Goal: Information Seeking & Learning: Learn about a topic

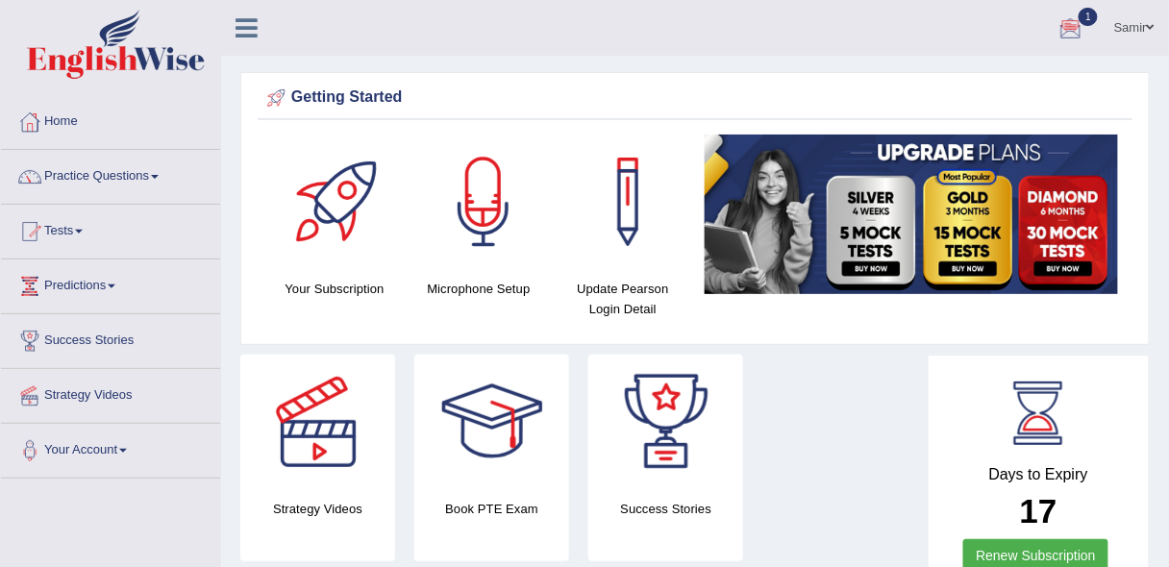
click at [79, 230] on link "Tests" at bounding box center [110, 229] width 219 height 48
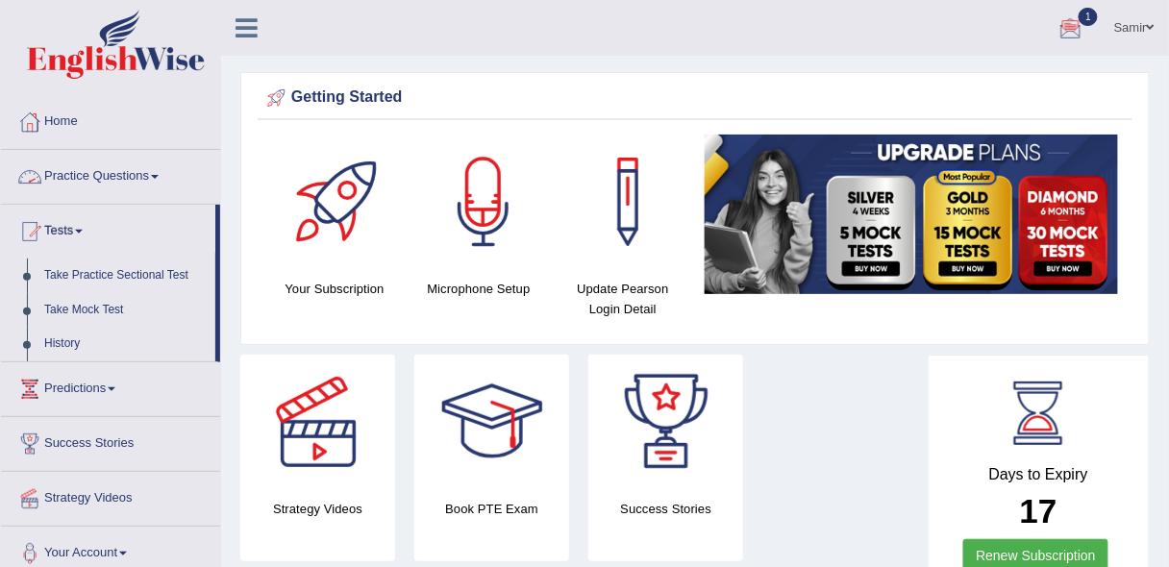
click at [141, 181] on link "Practice Questions" at bounding box center [110, 174] width 219 height 48
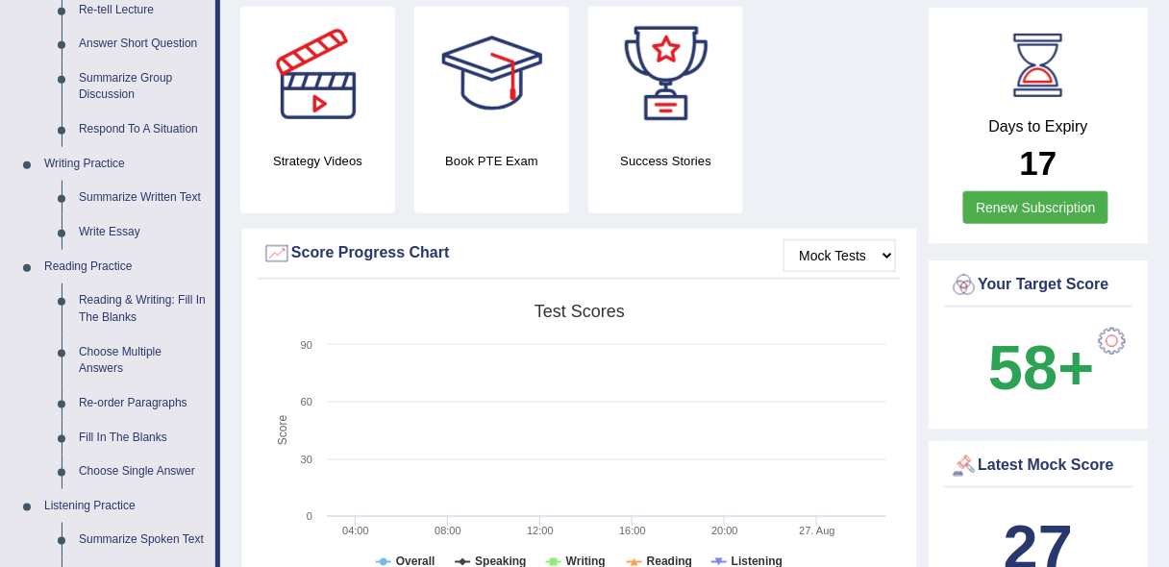
scroll to position [352, 0]
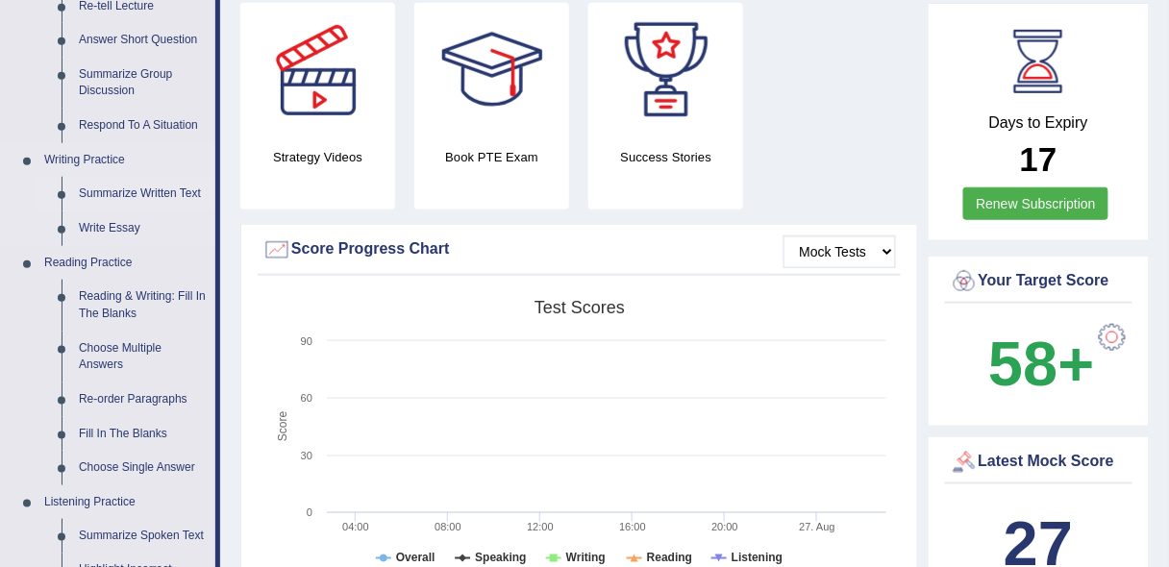
click at [135, 185] on link "Summarize Written Text" at bounding box center [142, 194] width 145 height 35
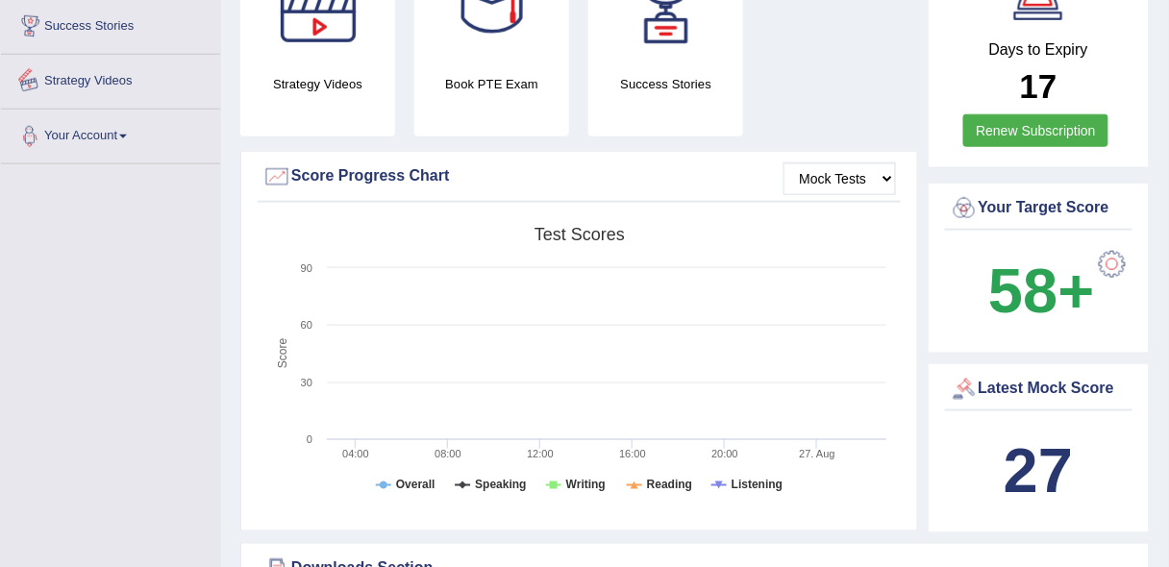
scroll to position [476, 0]
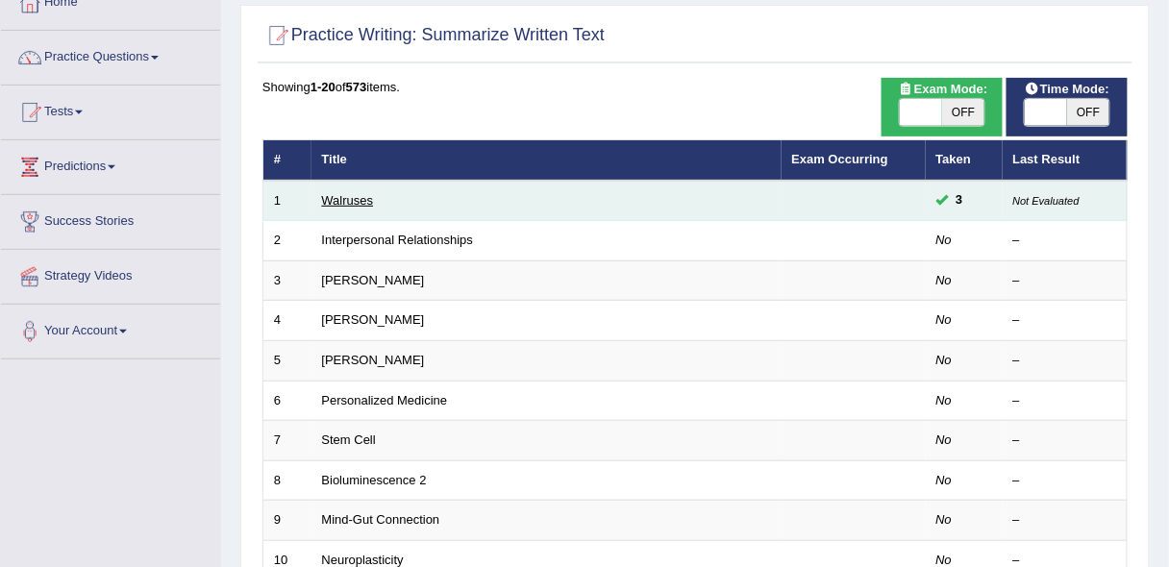
click at [352, 199] on link "Walruses" at bounding box center [348, 200] width 52 height 14
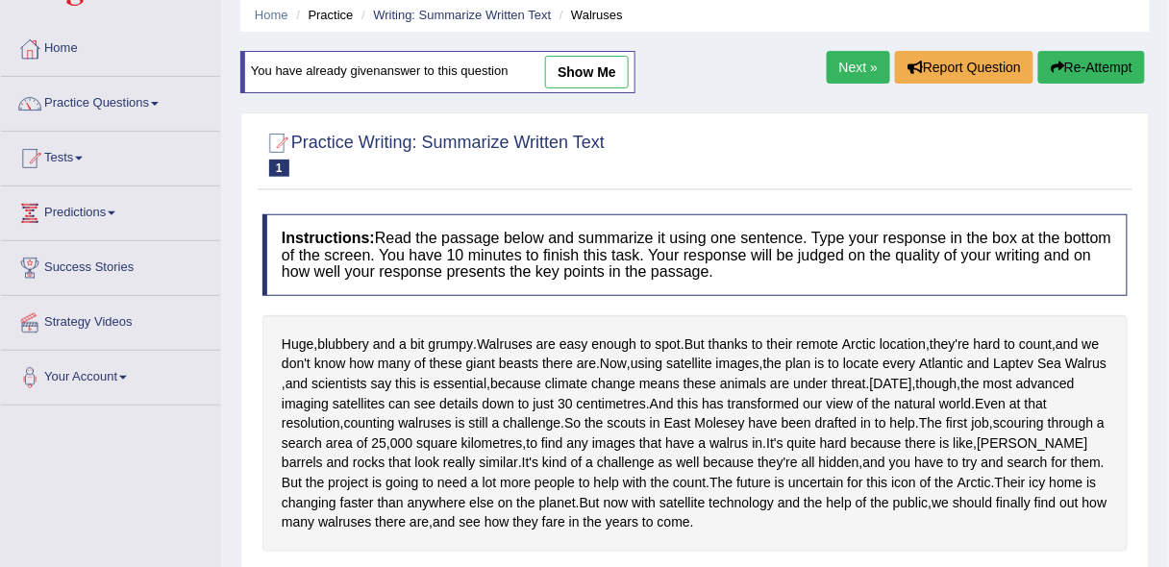
scroll to position [31, 0]
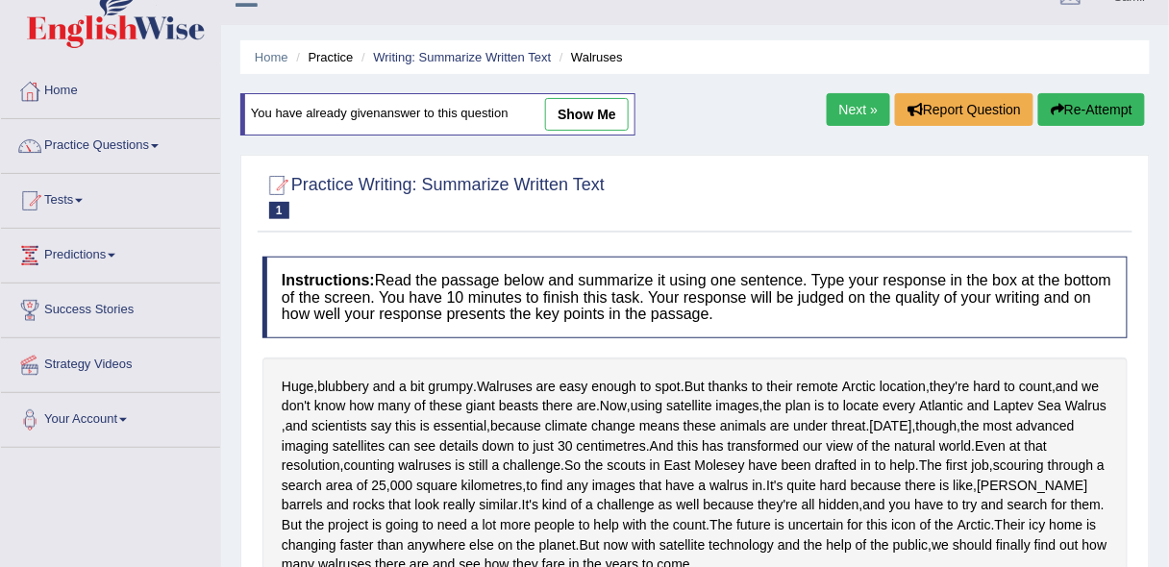
click at [582, 111] on link "show me" at bounding box center [587, 114] width 84 height 33
type textarea "Walrus are easy enough to spot but thanks to thair remote arctic location, they…"
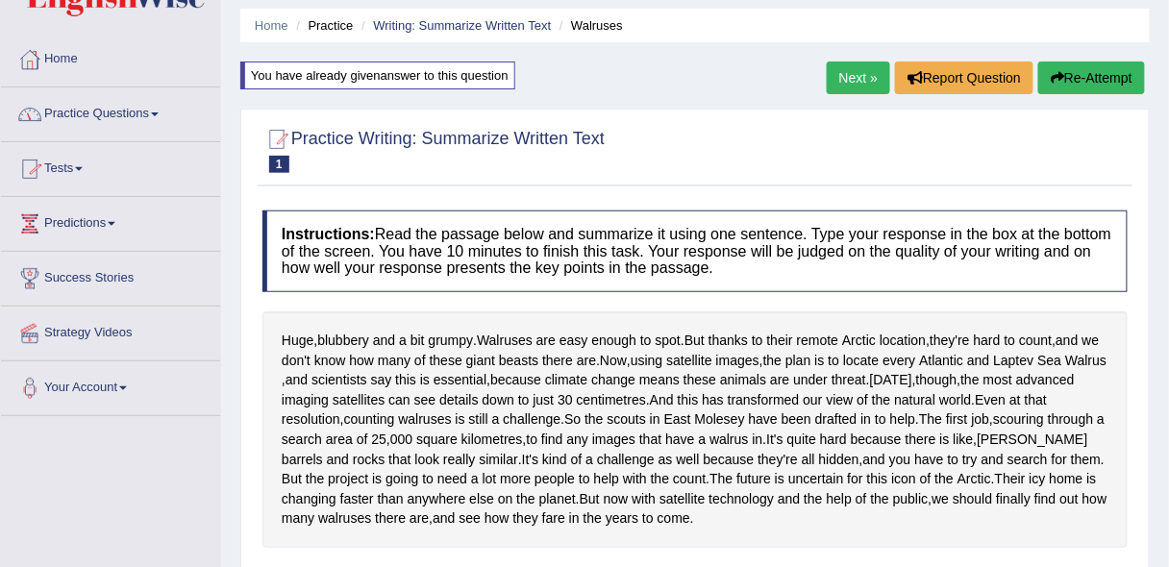
scroll to position [34, 0]
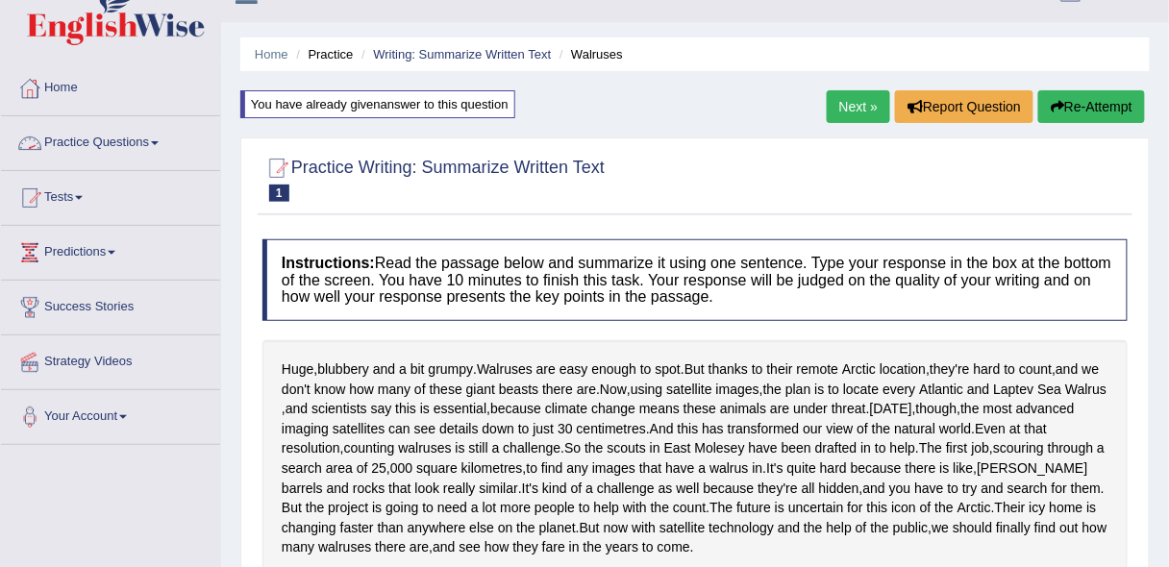
click at [152, 143] on link "Practice Questions" at bounding box center [110, 140] width 219 height 48
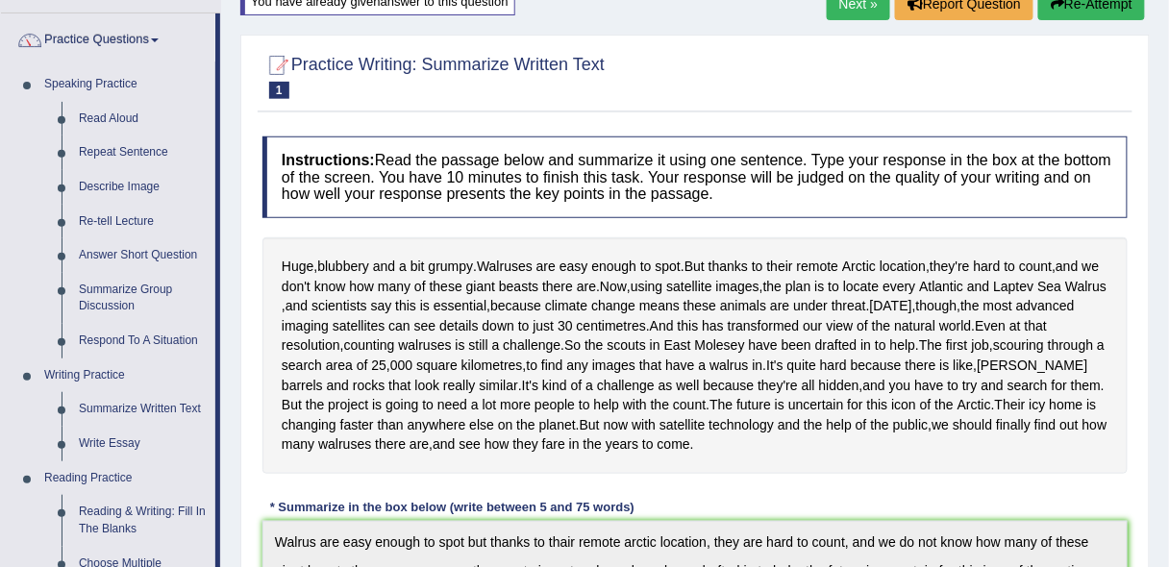
scroll to position [143, 0]
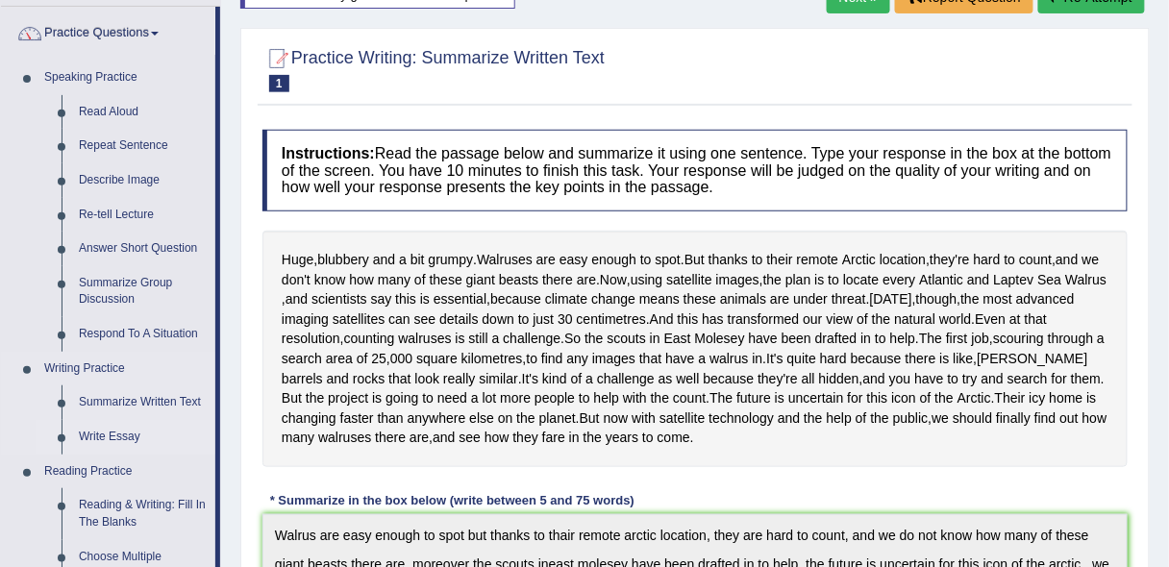
click at [86, 437] on link "Write Essay" at bounding box center [142, 437] width 145 height 35
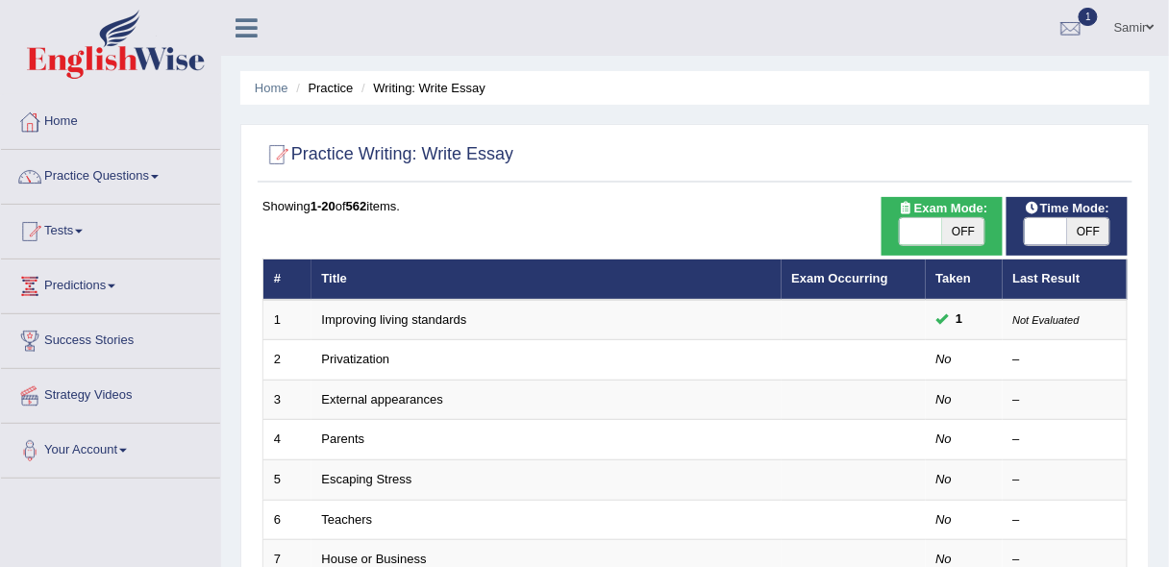
click at [432, 325] on link "Improving living standards" at bounding box center [394, 319] width 145 height 14
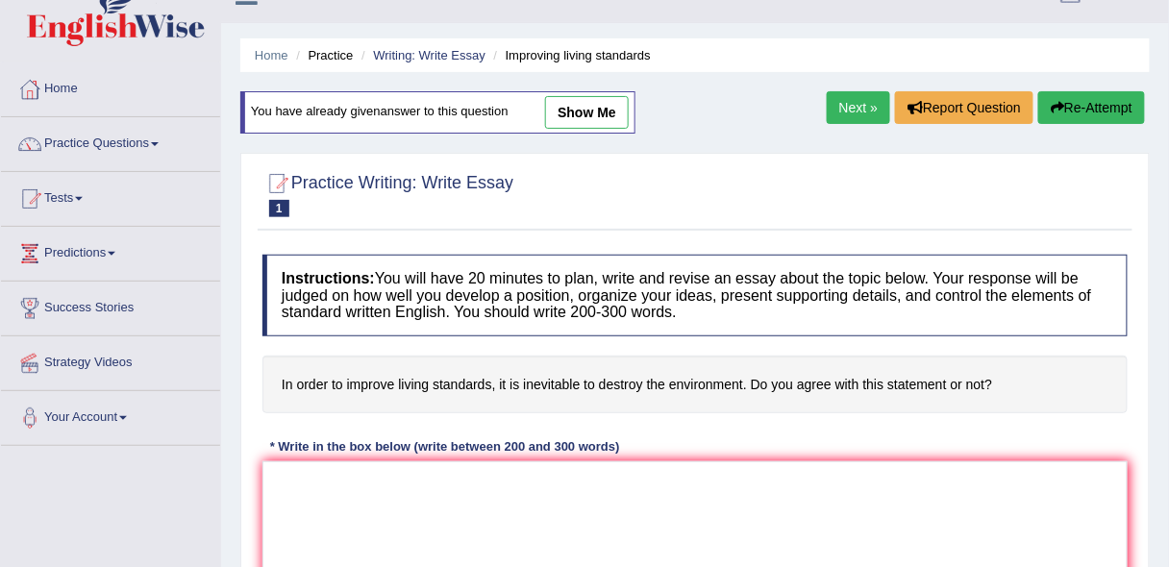
click at [577, 99] on link "show me" at bounding box center [587, 112] width 84 height 33
type textarea "The increasing influence of living standards on our lives has ignited numerous …"
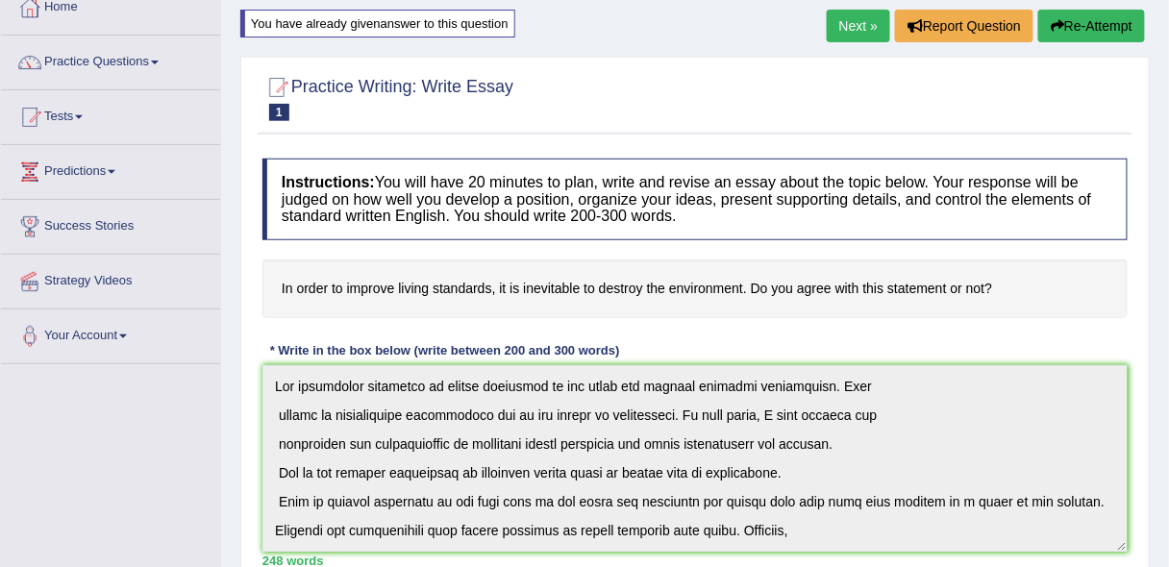
scroll to position [125, 0]
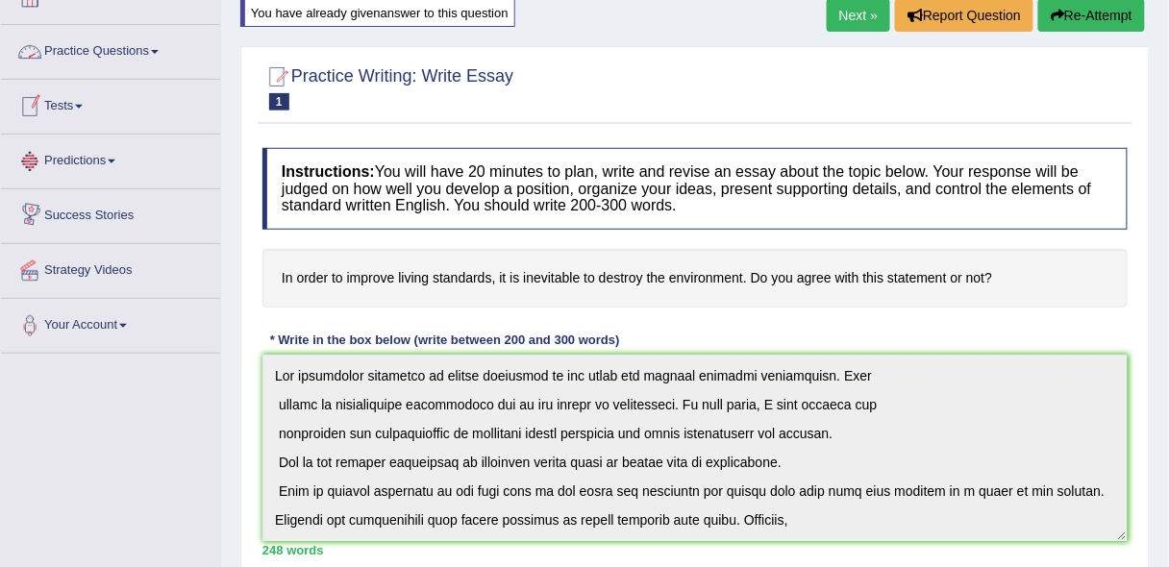
click at [156, 59] on link "Practice Questions" at bounding box center [110, 49] width 219 height 48
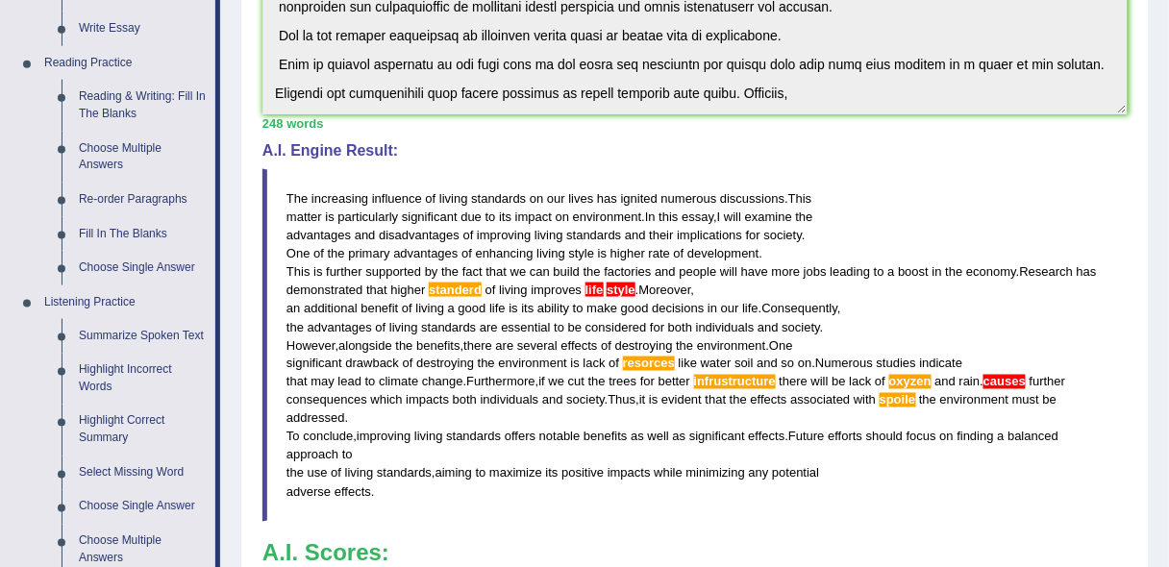
scroll to position [558, 0]
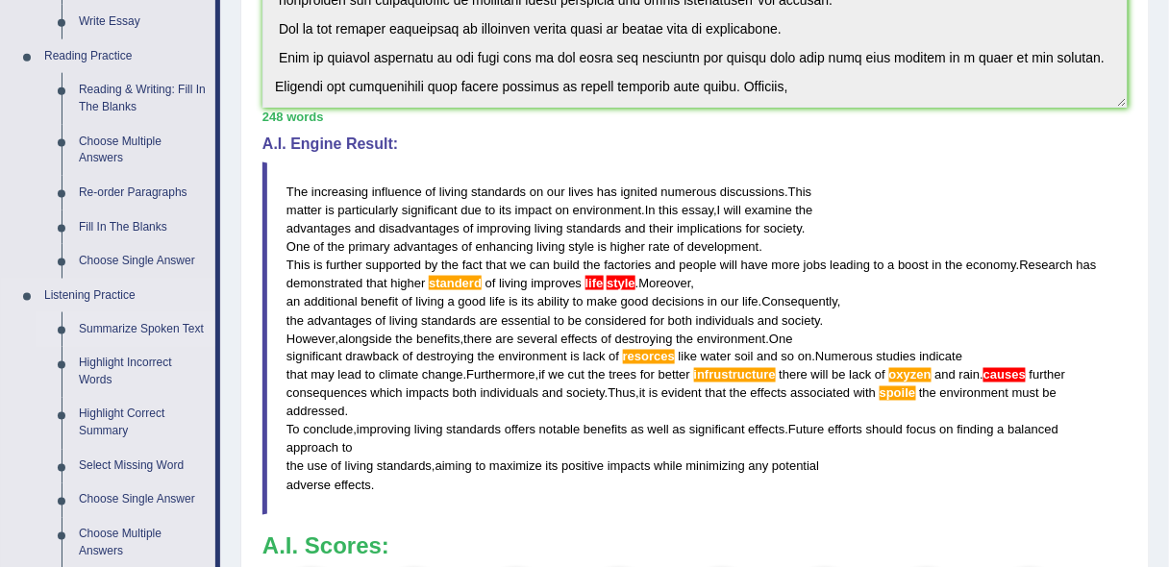
click at [183, 324] on link "Summarize Spoken Text" at bounding box center [142, 329] width 145 height 35
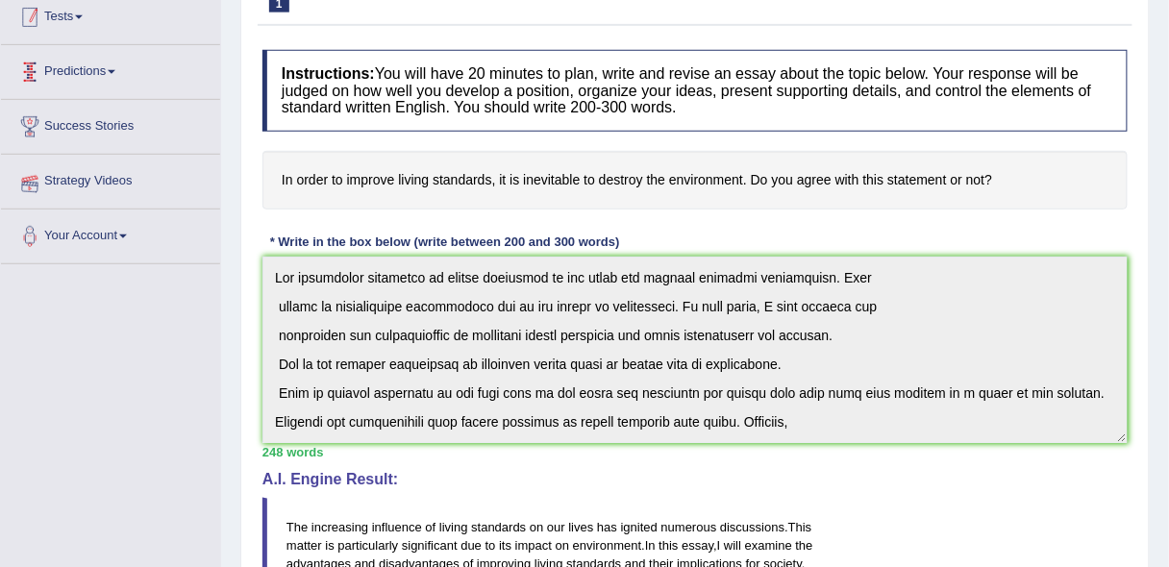
scroll to position [266, 0]
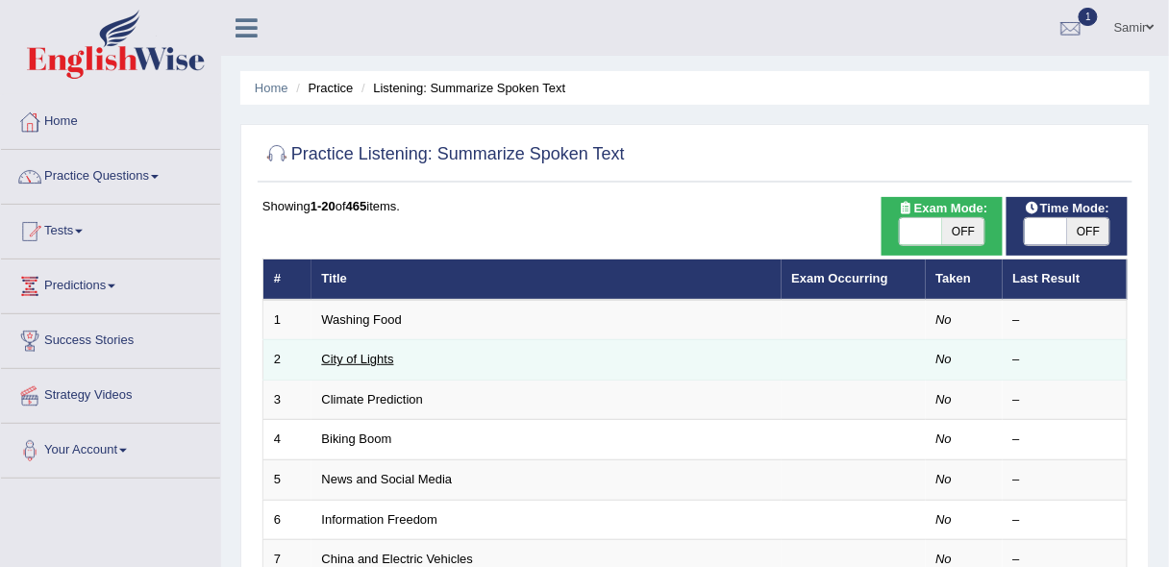
click at [357, 359] on link "City of Lights" at bounding box center [358, 359] width 72 height 14
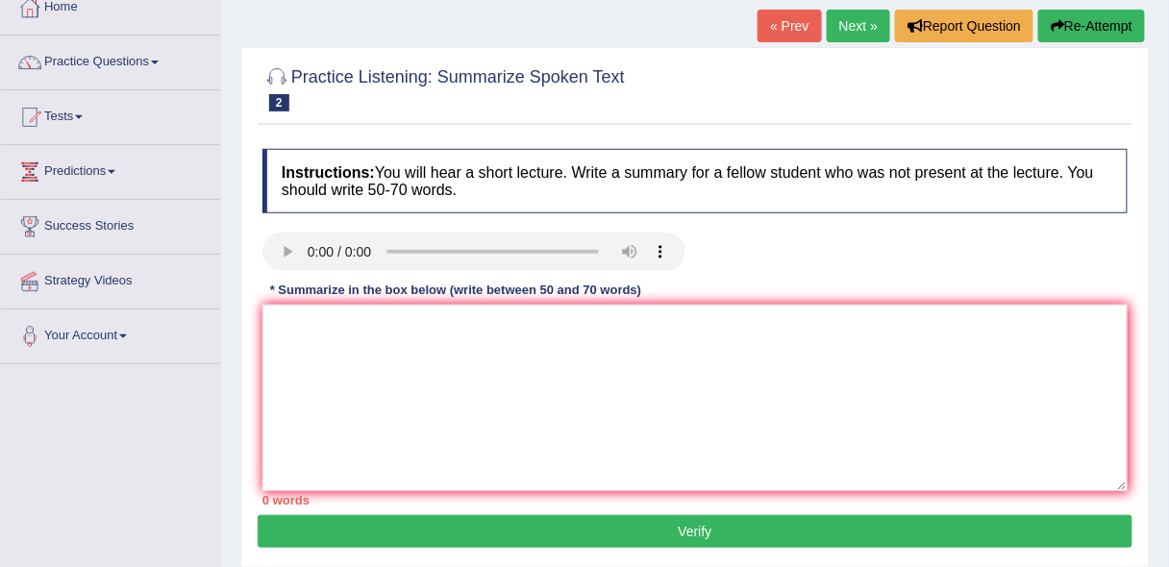
click at [1168, 370] on html "Toggle navigation Home Practice Questions Speaking Practice Read Aloud Repeat S…" at bounding box center [584, 169] width 1169 height 567
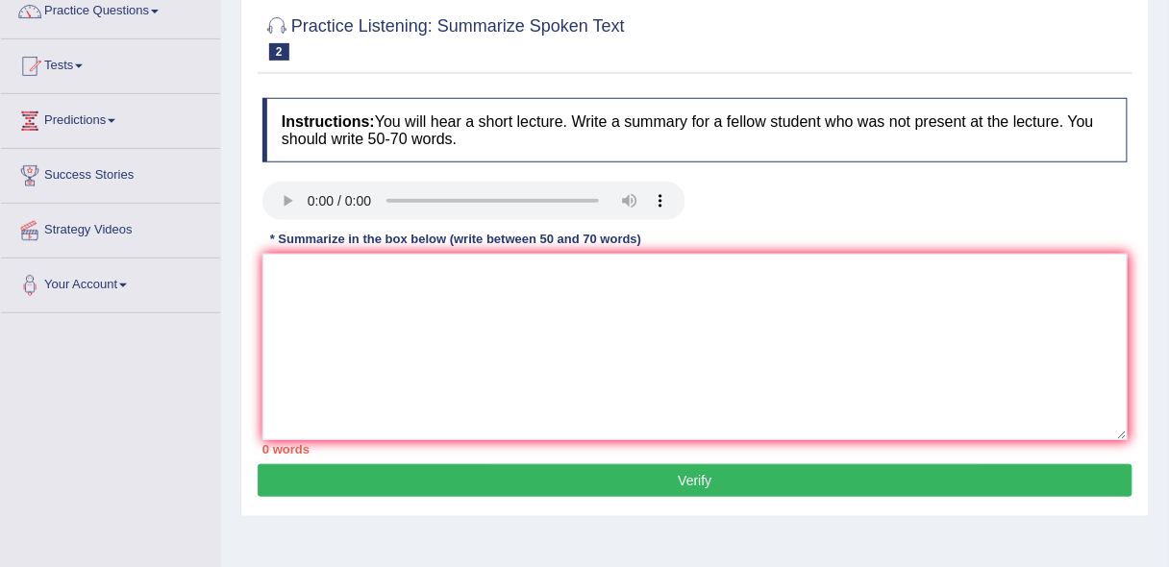
scroll to position [168, 0]
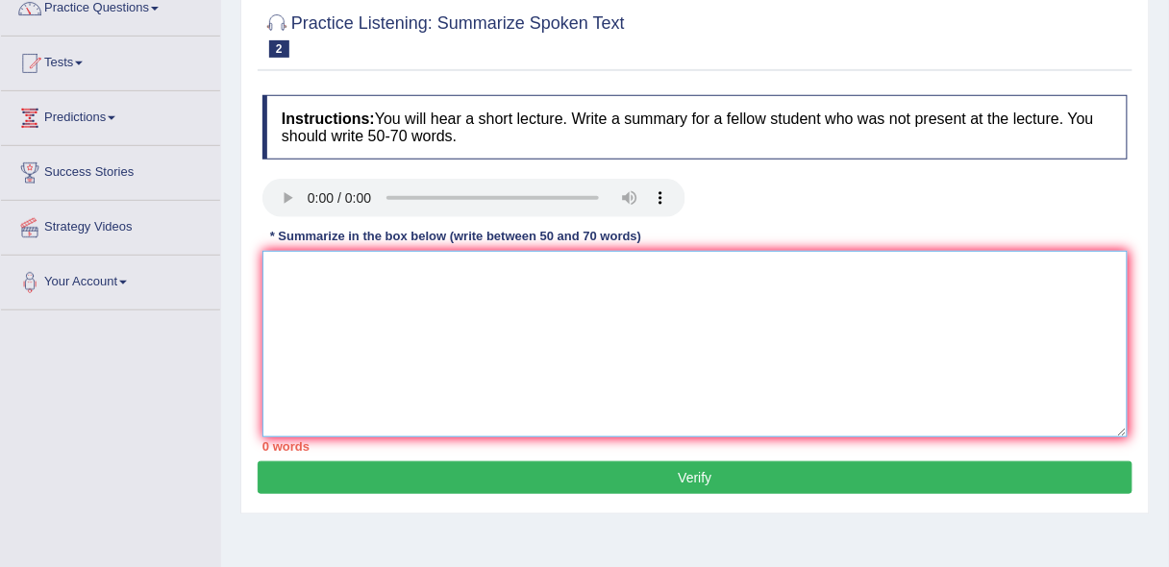
click at [325, 327] on textarea at bounding box center [694, 344] width 865 height 186
paste textarea "The speaker provided a comprehensive overview of [main topic], highlighting sev…"
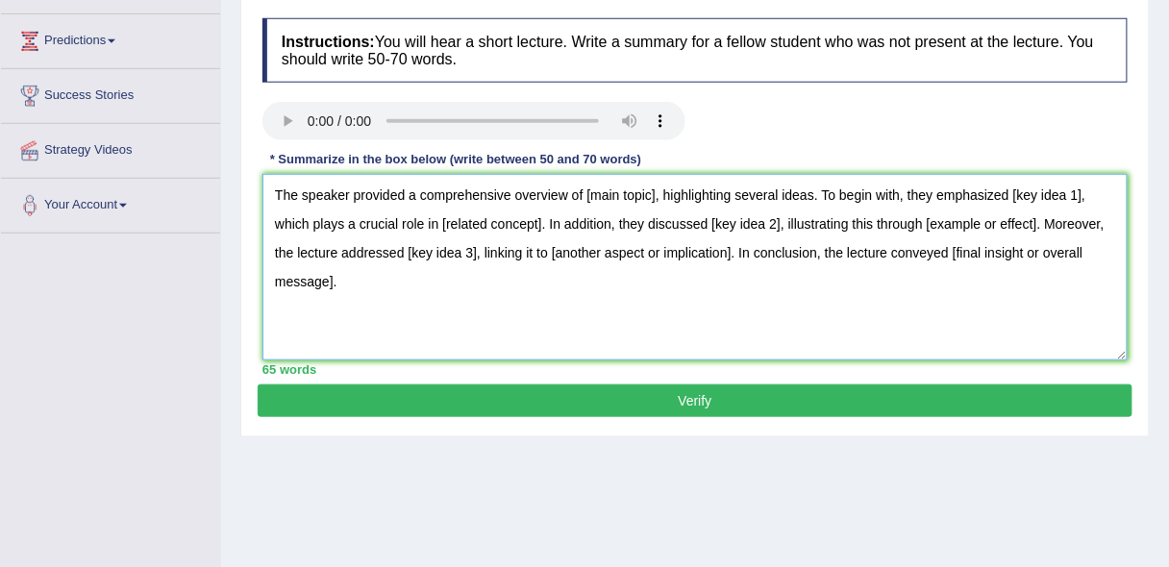
scroll to position [247, 0]
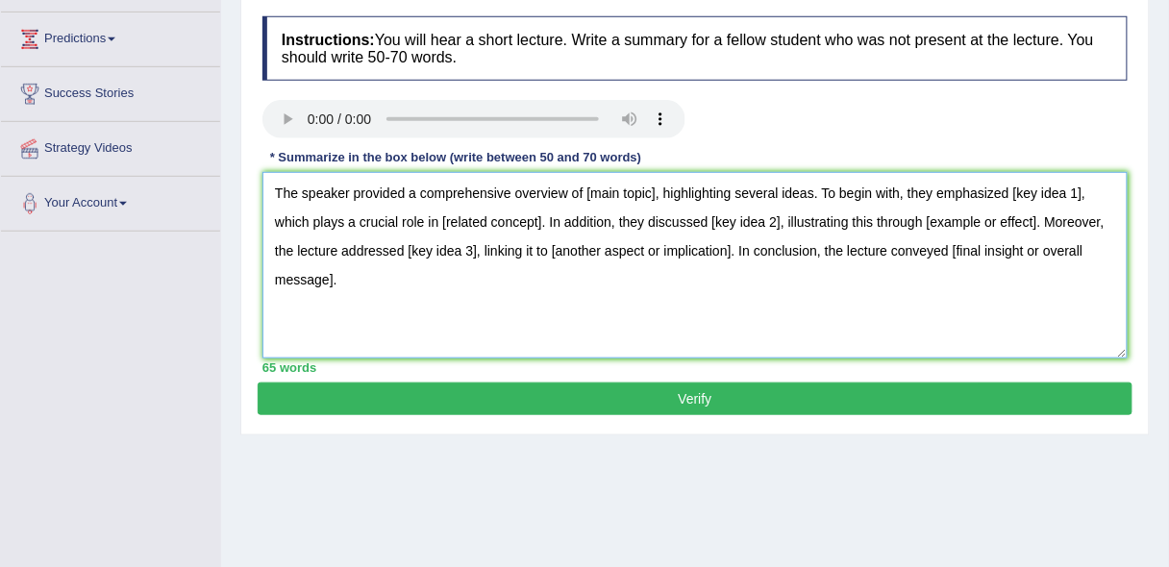
click at [657, 191] on textarea "The speaker provided a comprehensive overview of [main topic], highlighting sev…" at bounding box center [694, 265] width 865 height 186
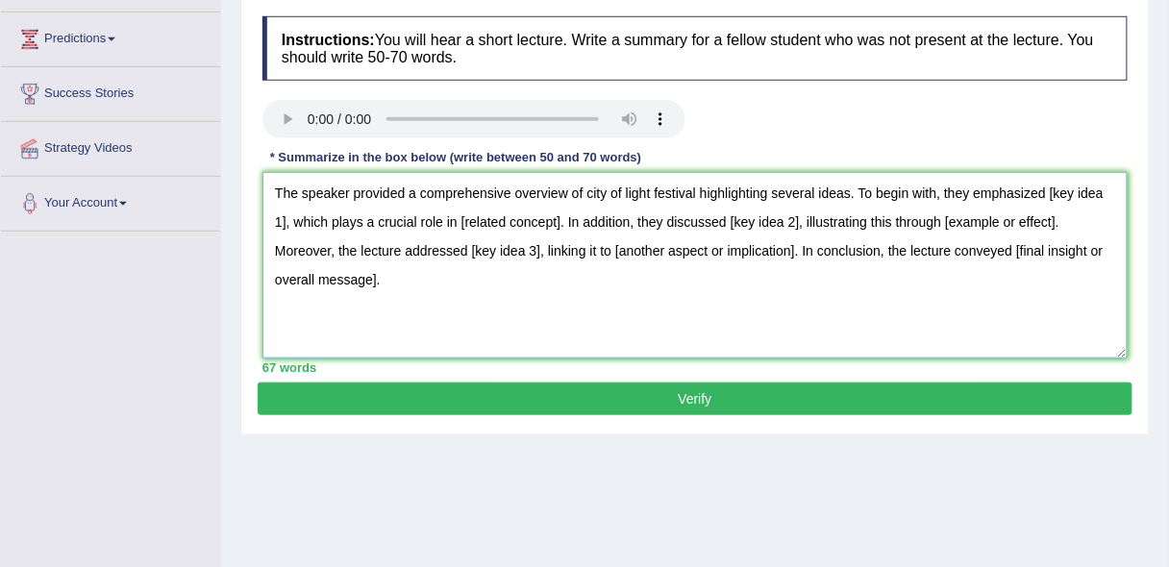
click at [284, 219] on textarea "The speaker provided a comprehensive overview of city of light festival highlig…" at bounding box center [694, 265] width 865 height 186
click at [1071, 193] on textarea "The speaker provided a comprehensive overview of city of light festival highlig…" at bounding box center [694, 265] width 865 height 186
click at [606, 311] on textarea "The speaker provided a comprehensive overview of city of light festival highlig…" at bounding box center [694, 265] width 865 height 186
click at [601, 219] on textarea "The speaker provided a comprehensive overview of city of light festival highlig…" at bounding box center [694, 265] width 865 height 186
click at [827, 221] on textarea "The speaker provided a comprehensive overview of city of light festival highlig…" at bounding box center [694, 265] width 865 height 186
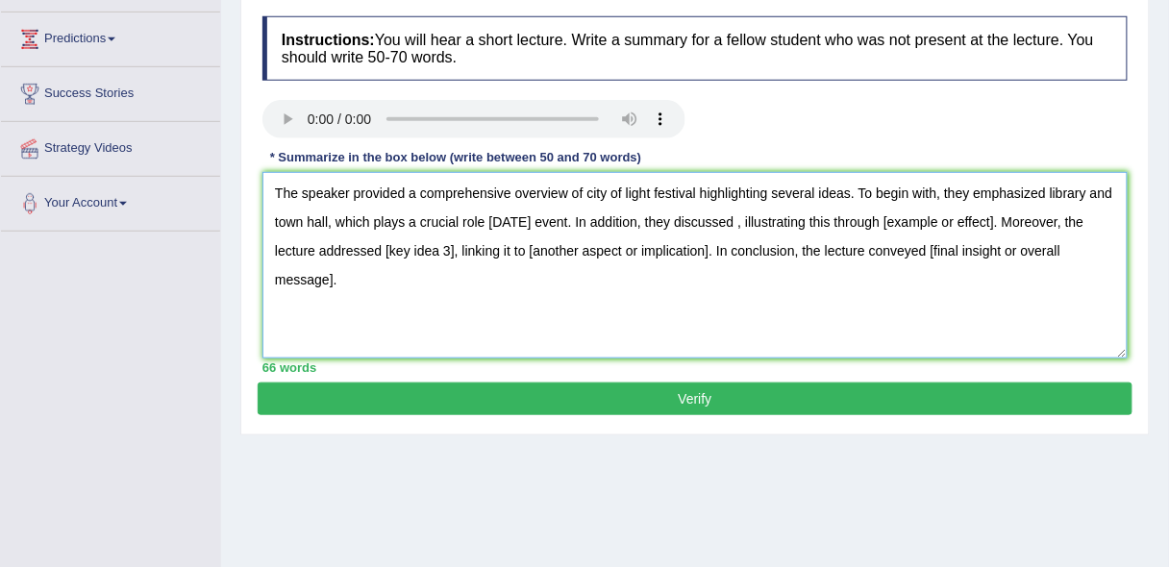
click at [1051, 188] on textarea "The speaker provided a comprehensive overview of city of light festival highlig…" at bounding box center [694, 265] width 865 height 186
click at [1046, 190] on textarea "The speaker provided a comprehensive overview of city of light festival highlig…" at bounding box center [694, 265] width 865 height 186
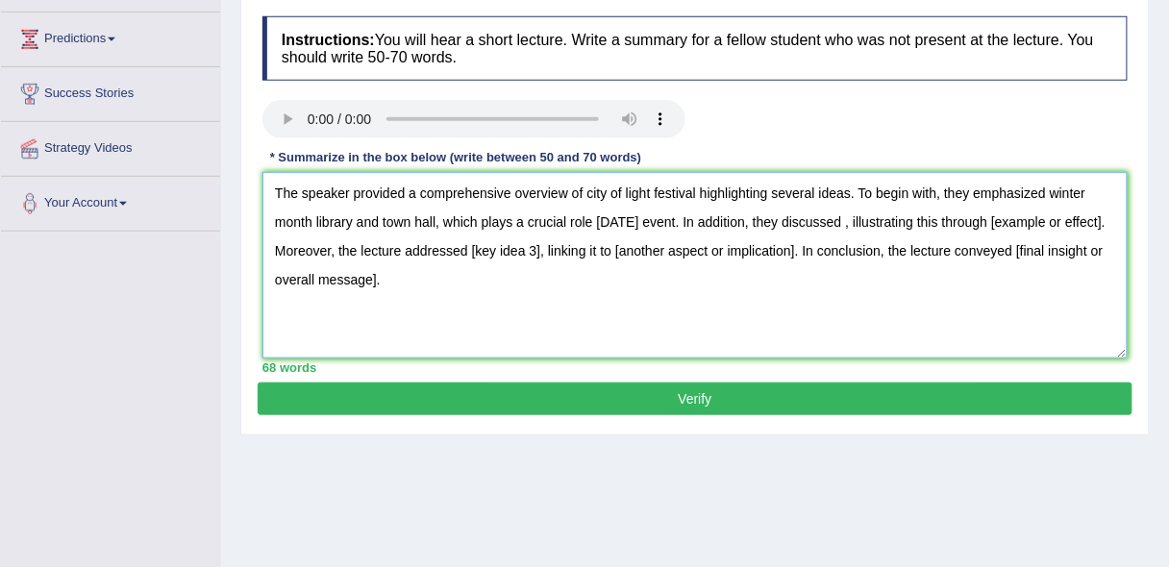
drag, startPoint x: 314, startPoint y: 215, endPoint x: 431, endPoint y: 225, distance: 116.7
click at [431, 225] on textarea "The speaker provided a comprehensive overview of city of light festival highlig…" at bounding box center [694, 265] width 865 height 186
click at [480, 310] on textarea "The speaker provided a comprehensive overview of city of light festival highlig…" at bounding box center [694, 265] width 865 height 186
drag, startPoint x: 310, startPoint y: 223, endPoint x: 433, endPoint y: 229, distance: 122.2
click at [433, 229] on textarea "The speaker provided a comprehensive overview of city of light festival highlig…" at bounding box center [694, 265] width 865 height 186
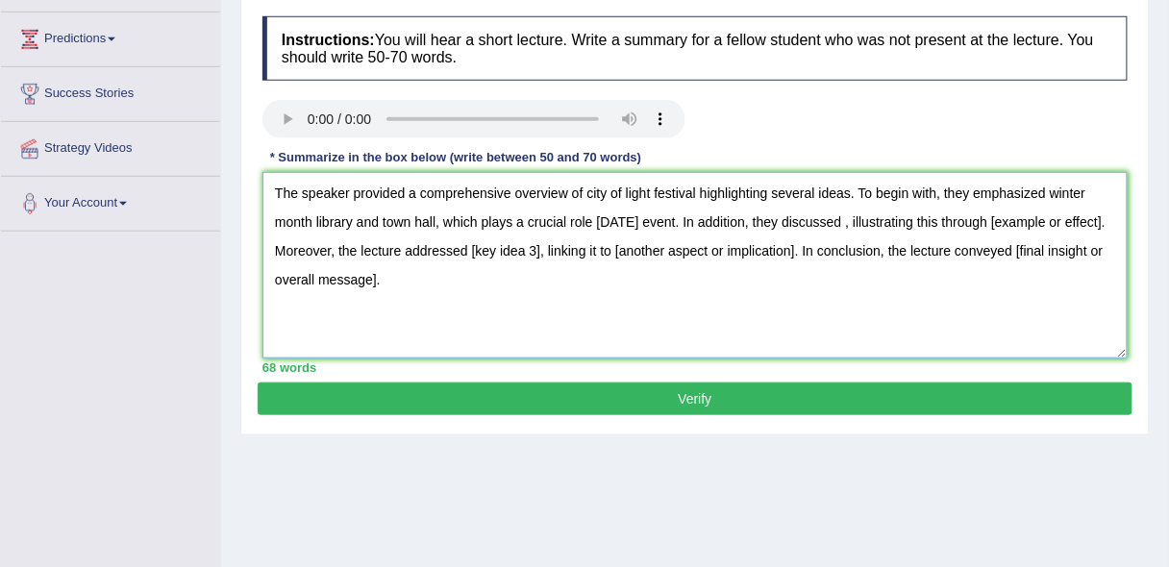
click at [438, 220] on textarea "The speaker provided a comprehensive overview of city of light festival highlig…" at bounding box center [694, 265] width 865 height 186
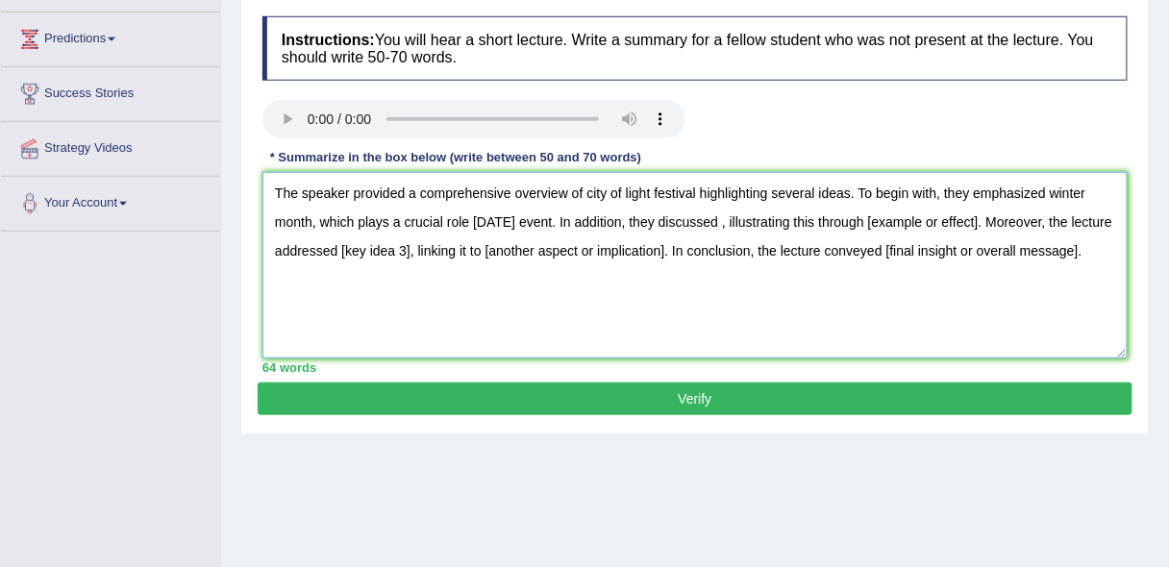
click at [741, 220] on textarea "The speaker provided a comprehensive overview of city of light festival highlig…" at bounding box center [694, 265] width 865 height 186
paste textarea "library and town hal"
click at [741, 220] on textarea "The speaker provided a comprehensive overview of city of light festival highlig…" at bounding box center [694, 265] width 865 height 186
click at [862, 218] on textarea "The speaker provided a comprehensive overview of city of light festival highlig…" at bounding box center [694, 265] width 865 height 186
click at [310, 251] on textarea "The speaker provided a comprehensive overview of city of light festival highlig…" at bounding box center [694, 265] width 865 height 186
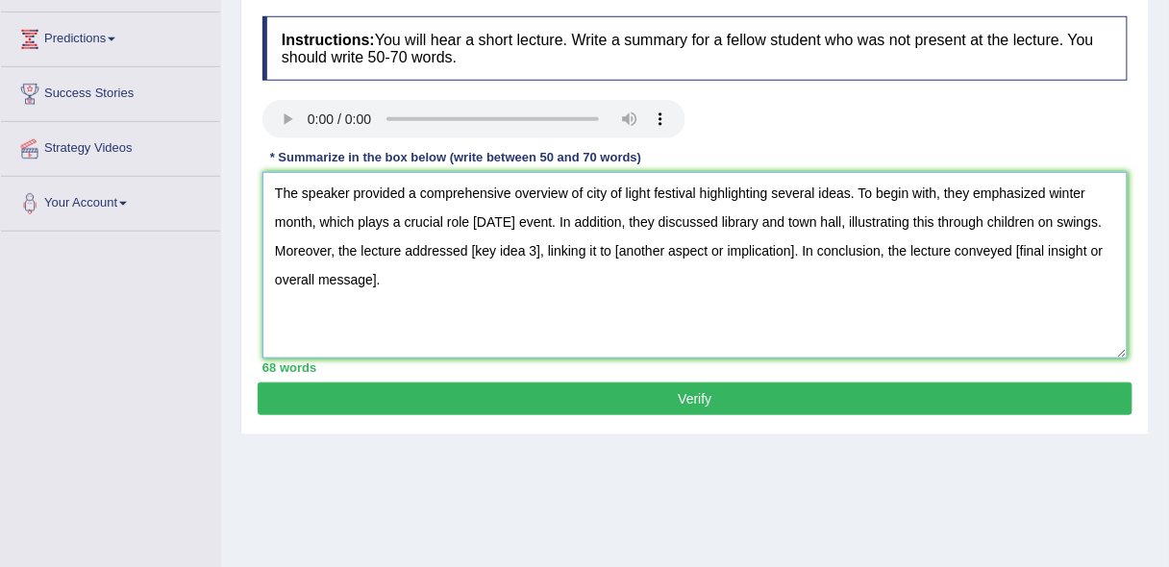
click at [482, 295] on textarea "The speaker provided a comprehensive overview of city of light festival highlig…" at bounding box center [694, 265] width 865 height 186
click at [588, 250] on textarea "The speaker provided a comprehensive overview of city of light festival highlig…" at bounding box center [694, 265] width 865 height 186
click at [811, 248] on textarea "The speaker provided a comprehensive overview of city of light festival highlig…" at bounding box center [694, 265] width 865 height 186
click at [664, 248] on textarea "The speaker provided a comprehensive overview of city of light festival highlig…" at bounding box center [694, 265] width 865 height 186
click at [335, 275] on textarea "The speaker provided a comprehensive overview of city of light festival highlig…" at bounding box center [694, 265] width 865 height 186
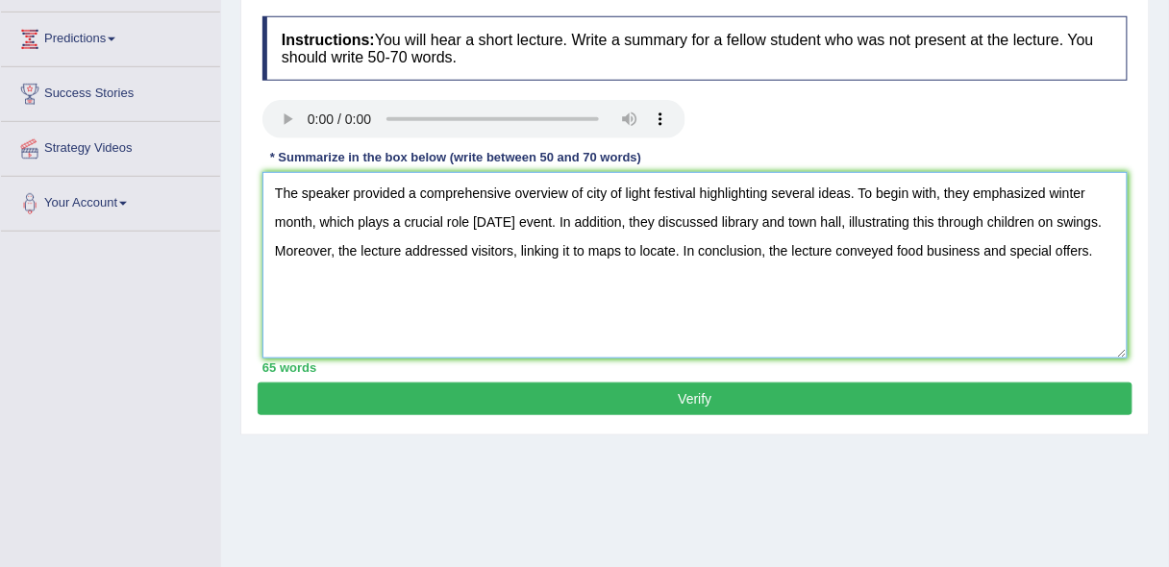
click at [451, 295] on textarea "The speaker provided a comprehensive overview of city of light festival highlig…" at bounding box center [694, 265] width 865 height 186
click at [680, 250] on textarea "The speaker provided a comprehensive overview of city of light festival highlig…" at bounding box center [694, 265] width 865 height 186
click at [724, 245] on textarea "The speaker provided a comprehensive overview of city of light festival highlig…" at bounding box center [694, 265] width 865 height 186
click at [750, 301] on textarea "The speaker provided a comprehensive overview of city of light festival highlig…" at bounding box center [694, 265] width 865 height 186
click at [739, 250] on textarea "The speaker provided a comprehensive overview of city of light festival highlig…" at bounding box center [694, 265] width 865 height 186
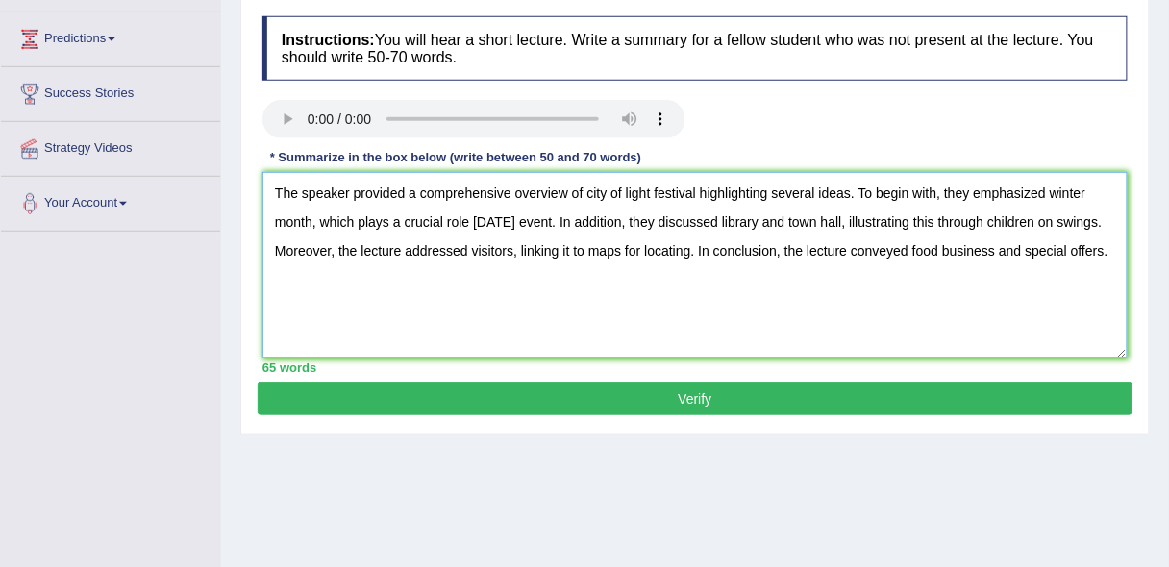
click at [794, 304] on textarea "The speaker provided a comprehensive overview of city of light festival highlig…" at bounding box center [694, 265] width 865 height 186
type textarea "The speaker provided a comprehensive overview of city of light festival highlig…"
click at [776, 405] on button "Verify" at bounding box center [695, 399] width 875 height 33
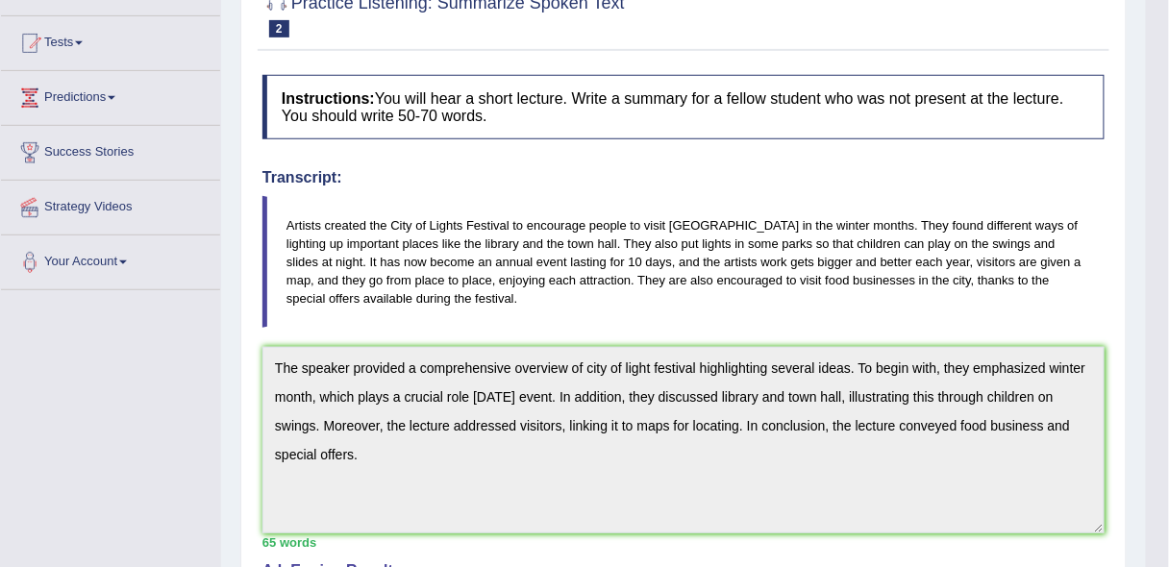
scroll to position [0, 0]
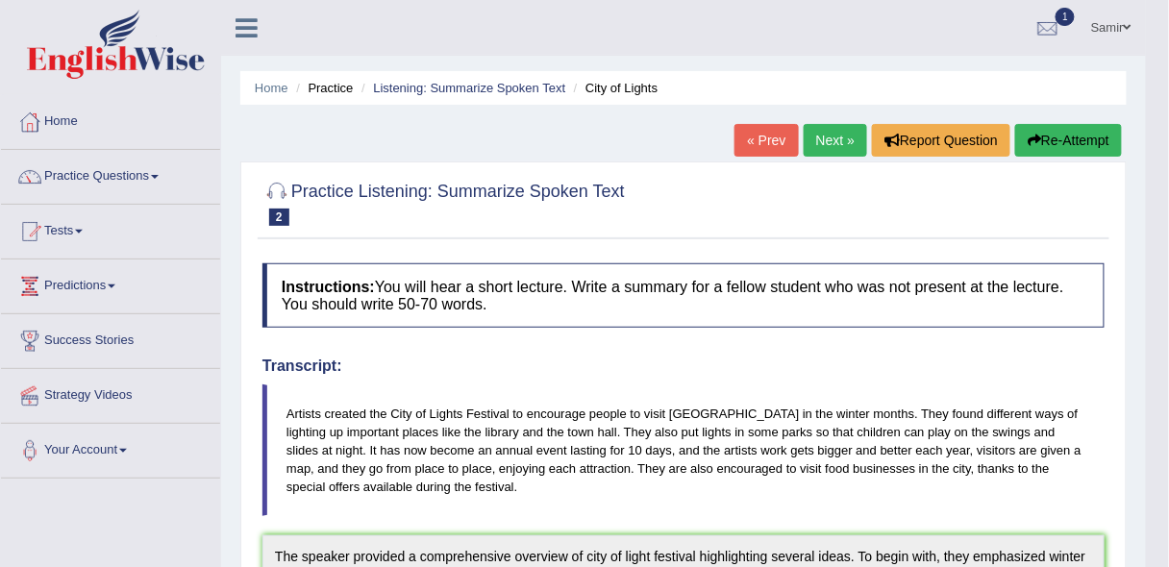
click at [838, 132] on link "Next »" at bounding box center [835, 140] width 63 height 33
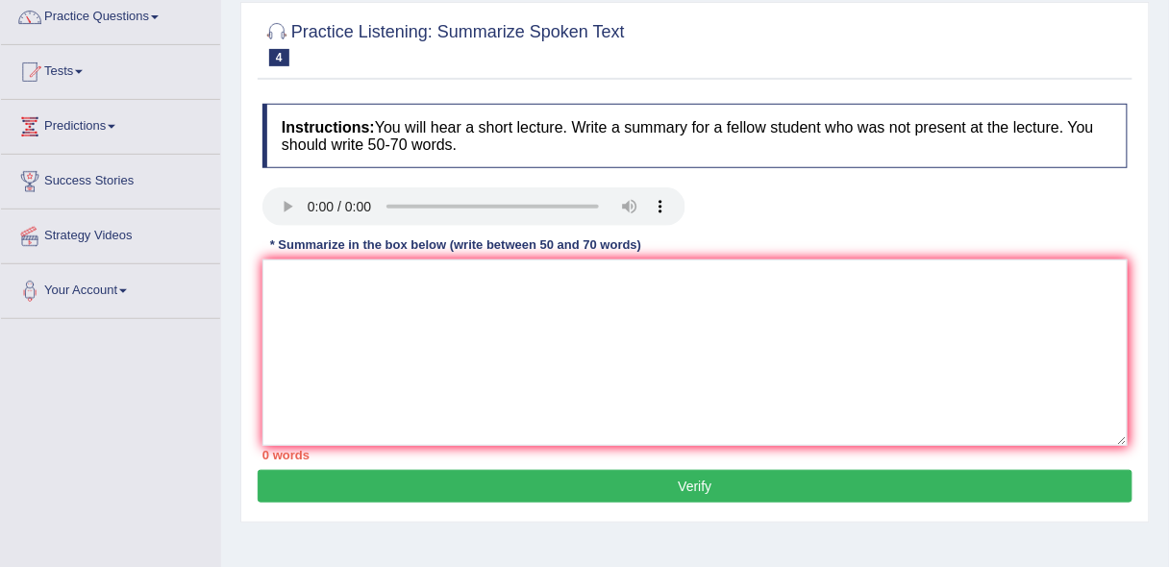
scroll to position [162, 0]
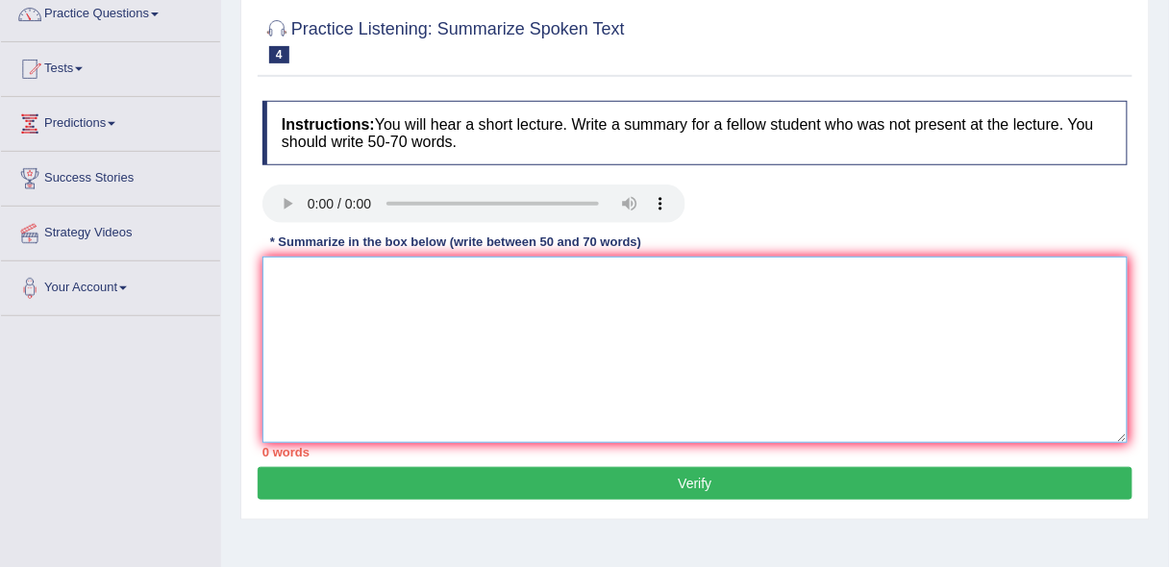
click at [304, 280] on textarea at bounding box center [694, 350] width 865 height 186
paste textarea "library and town hal"
type textarea "l"
click at [347, 317] on textarea at bounding box center [694, 350] width 865 height 186
paste textarea "The speaker provided a comprehensive overview of [main topic], highlighting sev…"
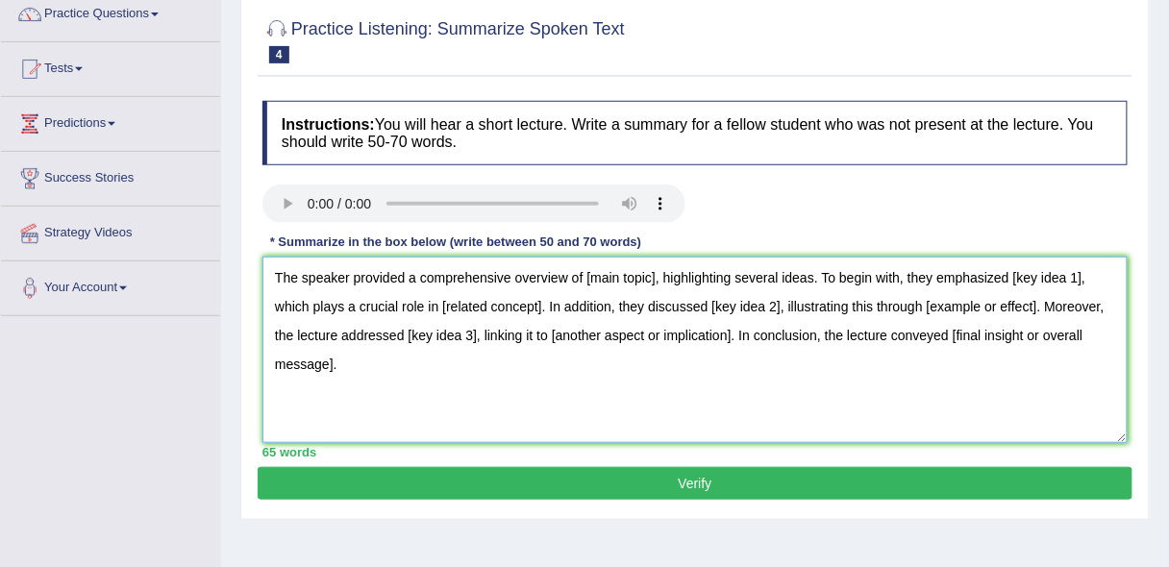
scroll to position [157, 0]
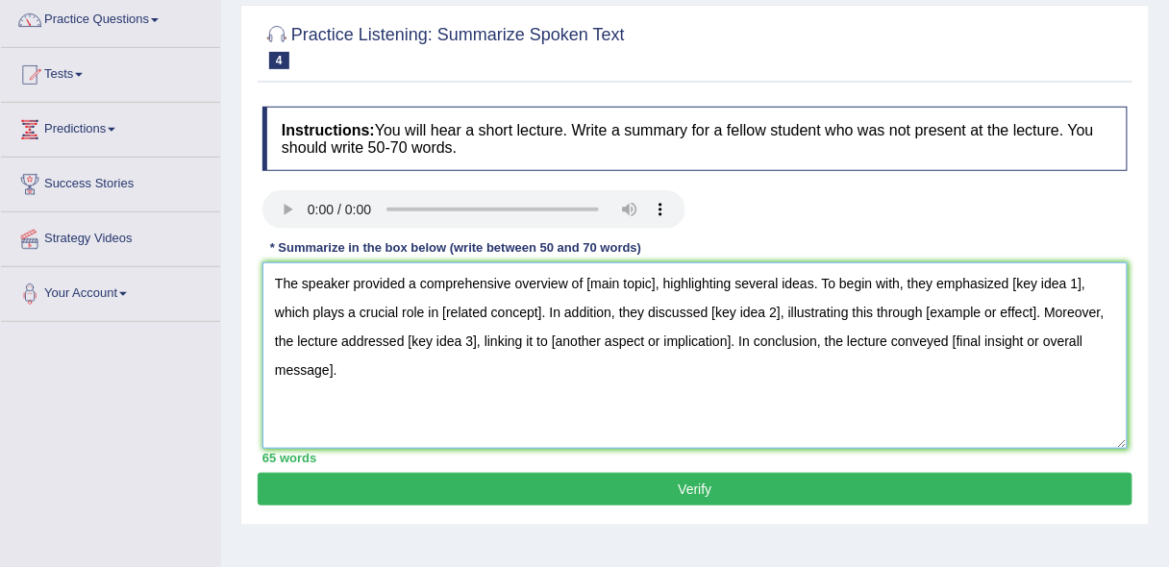
click at [655, 279] on textarea "The speaker provided a comprehensive overview of [main topic], highlighting sev…" at bounding box center [694, 355] width 865 height 186
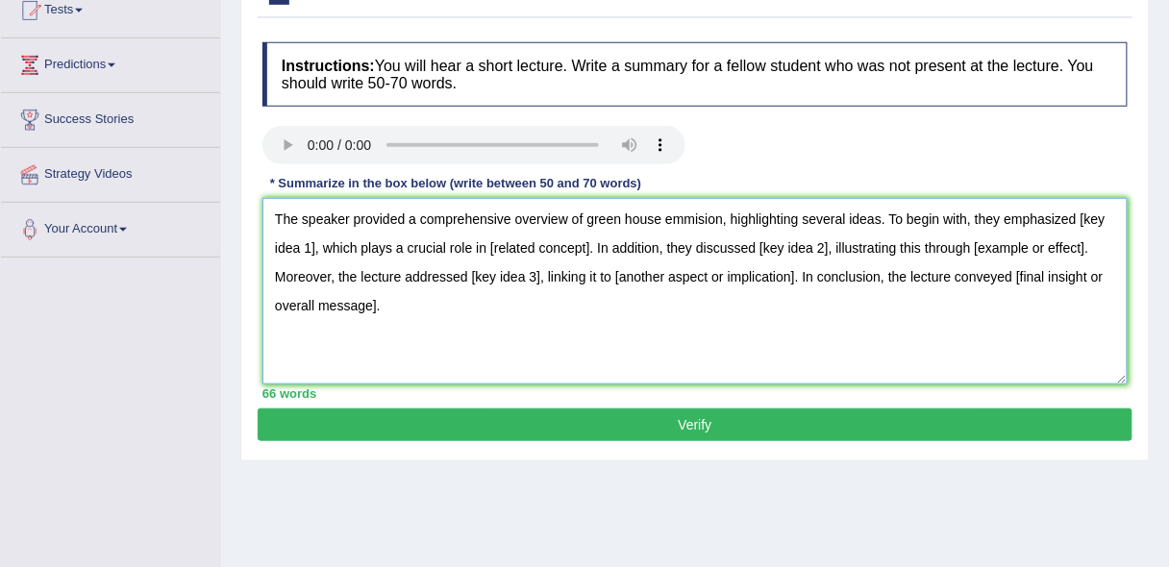
scroll to position [222, 0]
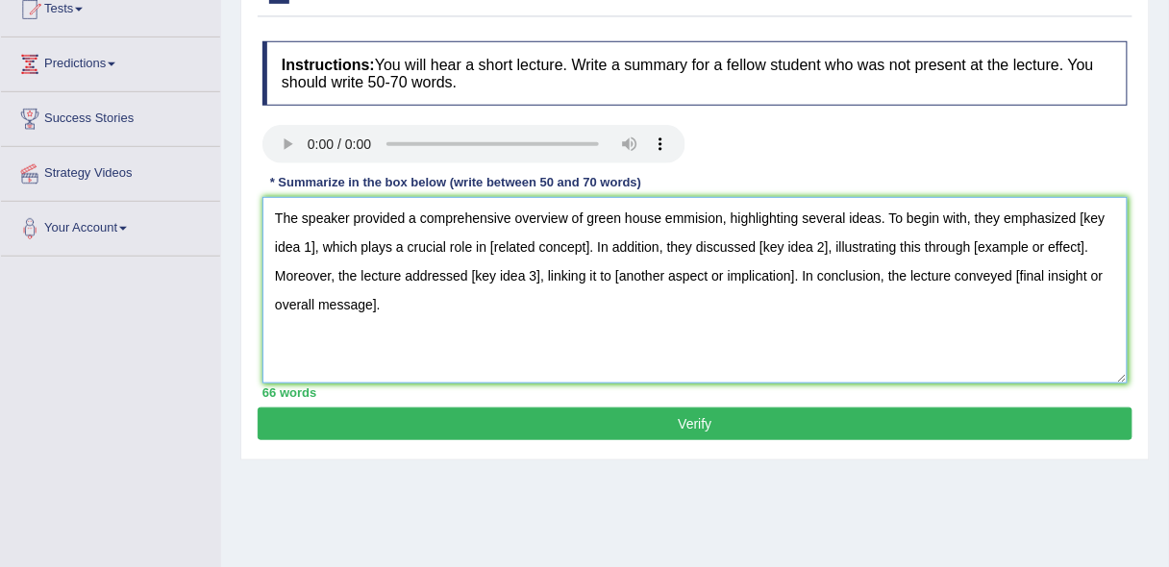
click at [312, 242] on textarea "The speaker provided a comprehensive overview of green house emmision, highligh…" at bounding box center [694, 290] width 865 height 186
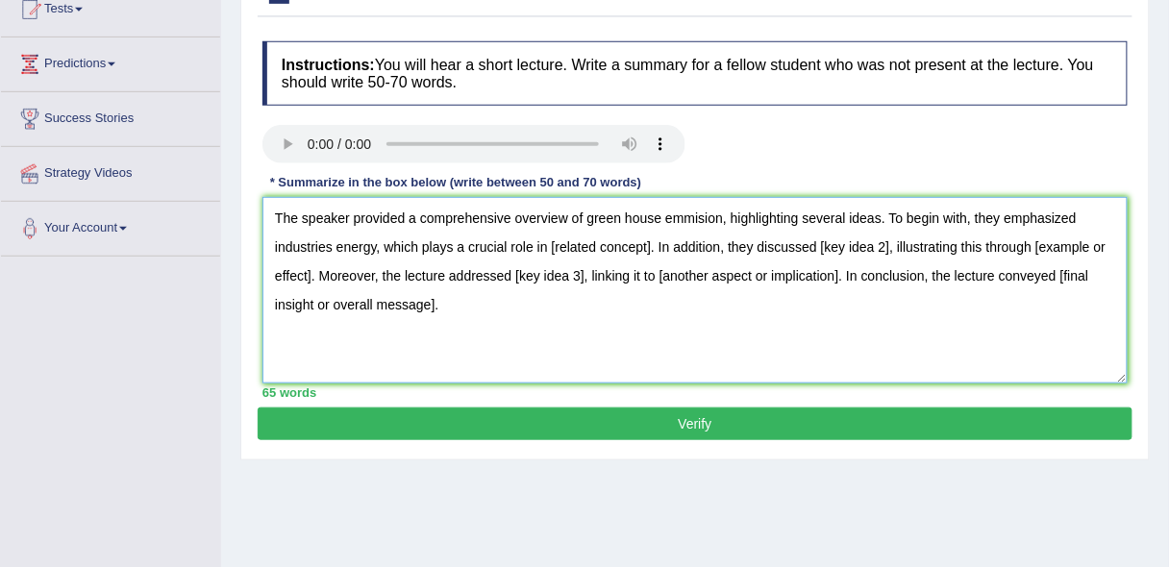
click at [651, 242] on textarea "The speaker provided a comprehensive overview of green house emmision, highligh…" at bounding box center [694, 290] width 865 height 186
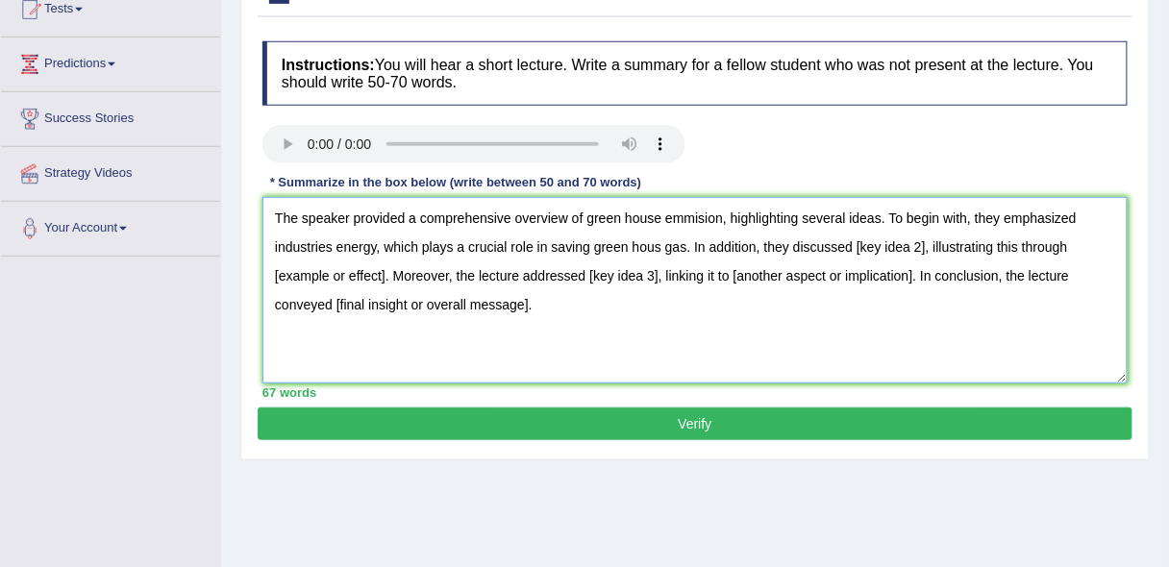
click at [921, 242] on textarea "The speaker provided a comprehensive overview of green house emmision, highligh…" at bounding box center [694, 290] width 865 height 186
click at [523, 273] on textarea "The speaker provided a comprehensive overview of green house emmision, highligh…" at bounding box center [694, 290] width 865 height 186
click at [776, 268] on textarea "The speaker provided a comprehensive overview of green house emmision, highligh…" at bounding box center [694, 290] width 865 height 186
click at [665, 246] on textarea "The speaker provided a comprehensive overview of green house emmision, highligh…" at bounding box center [694, 290] width 865 height 186
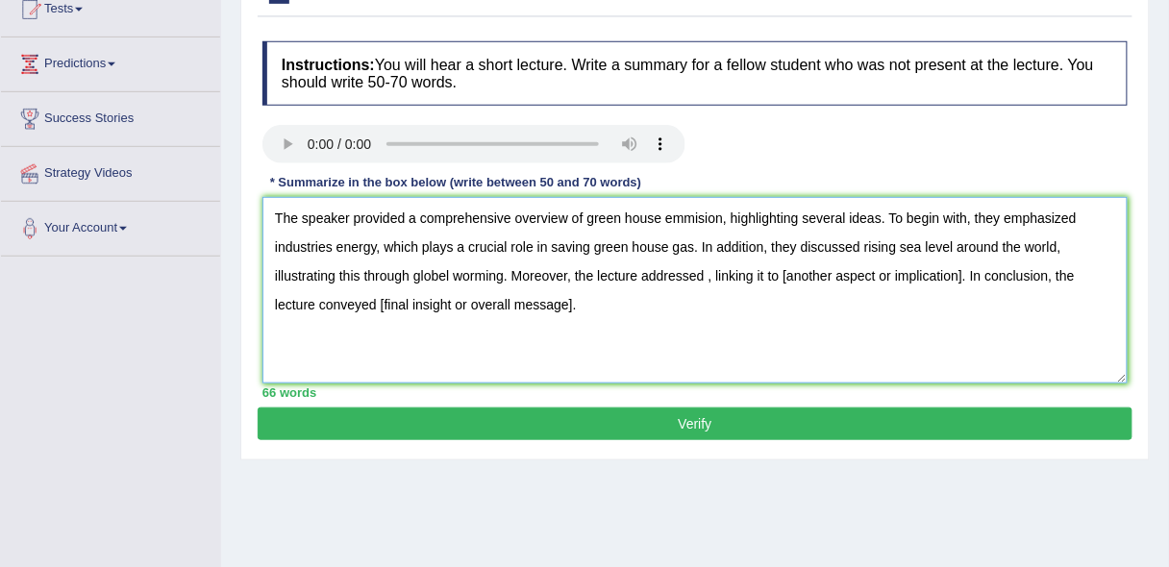
click at [705, 272] on textarea "The speaker provided a comprehensive overview of green house emmision, highligh…" at bounding box center [694, 290] width 865 height 186
click at [1051, 277] on textarea "The speaker provided a comprehensive overview of green house emmision, highligh…" at bounding box center [694, 290] width 865 height 186
click at [573, 302] on textarea "The speaker provided a comprehensive overview of green house emmision, highligh…" at bounding box center [694, 290] width 865 height 186
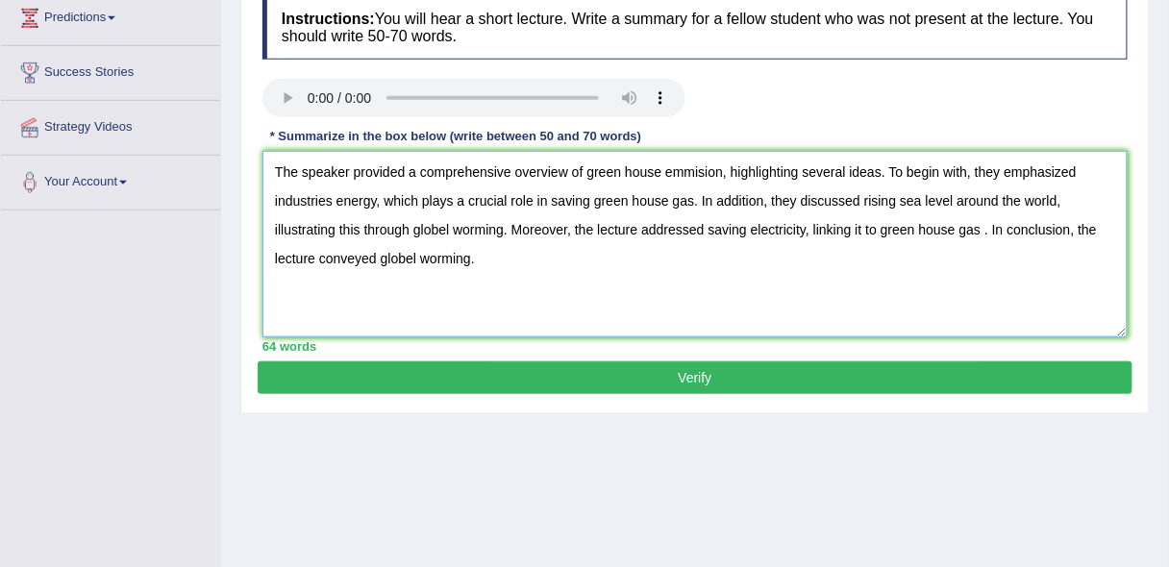
scroll to position [196, 0]
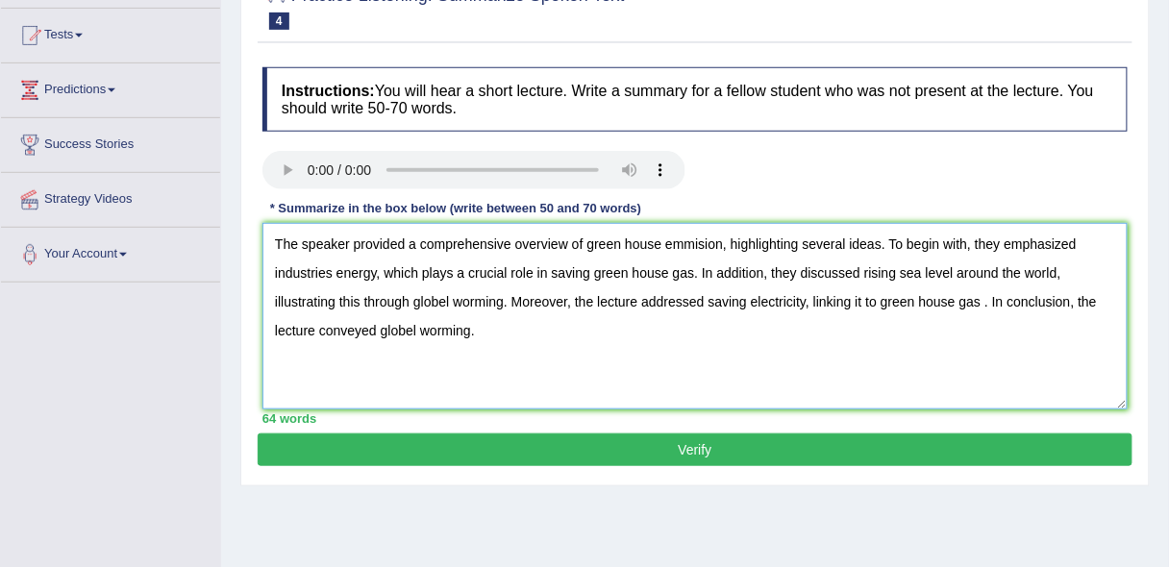
click at [784, 340] on textarea "The speaker provided a comprehensive overview of green house emmision, highligh…" at bounding box center [694, 316] width 865 height 186
click at [680, 244] on textarea "The speaker provided a comprehensive overview of green house emmision, highligh…" at bounding box center [694, 316] width 865 height 186
click at [688, 244] on textarea "The speaker provided a comprehensive overview of green house emision, highlight…" at bounding box center [694, 316] width 865 height 186
click at [409, 330] on textarea "The speaker provided a comprehensive overview of green house emission, highligh…" at bounding box center [694, 316] width 865 height 186
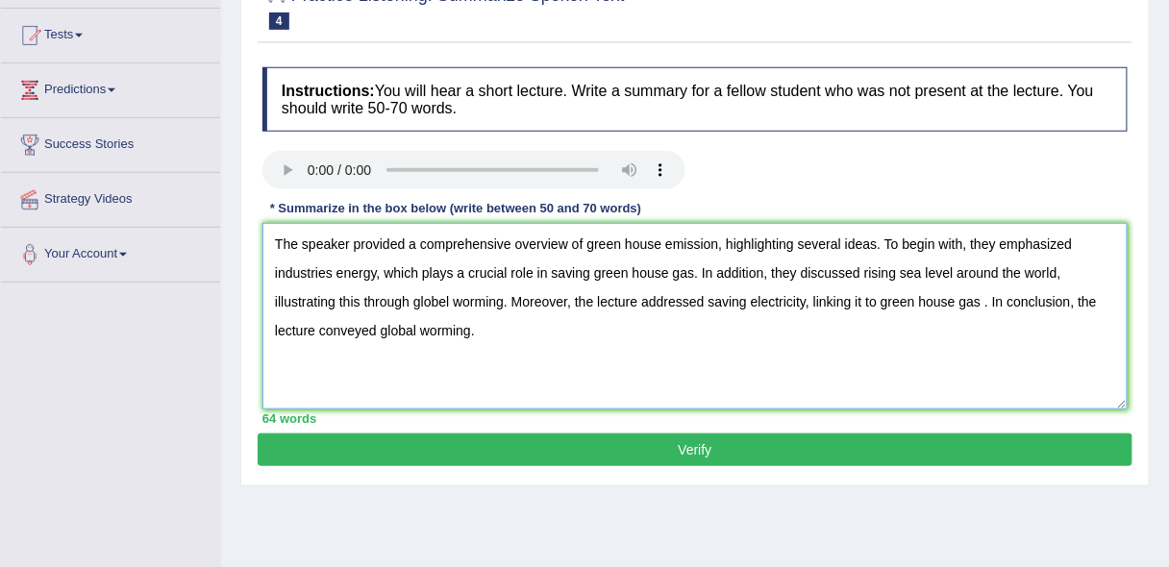
click at [439, 298] on textarea "The speaker provided a comprehensive overview of green house emission, highligh…" at bounding box center [694, 316] width 865 height 186
click at [569, 298] on textarea "The speaker provided a comprehensive overview of green house emission, highligh…" at bounding box center [694, 316] width 865 height 186
click at [810, 297] on textarea "The speaker provided a comprehensive overview of green house emission, highligh…" at bounding box center [694, 316] width 865 height 186
click at [978, 300] on textarea "The speaker provided a comprehensive overview of green house emission, highligh…" at bounding box center [694, 316] width 865 height 186
click at [1073, 297] on textarea "The speaker provided a comprehensive overview of green house emission, highligh…" at bounding box center [694, 316] width 865 height 186
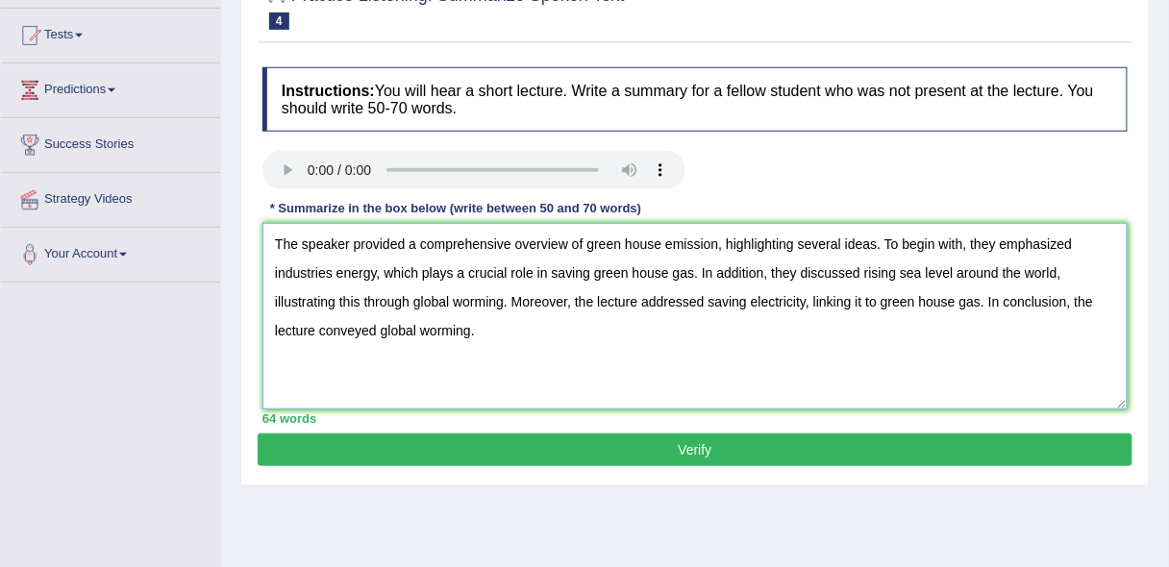
click at [690, 364] on textarea "The speaker provided a comprehensive overview of green house emission, highligh…" at bounding box center [694, 316] width 865 height 186
click at [331, 266] on textarea "The speaker provided a comprehensive overview of green house emission, highligh…" at bounding box center [694, 316] width 865 height 186
click at [469, 301] on textarea "The speaker provided a comprehensive overview of green house emission, highligh…" at bounding box center [694, 316] width 865 height 186
click at [435, 327] on textarea "The speaker provided a comprehensive overview of green house emission, highligh…" at bounding box center [694, 316] width 865 height 186
click at [470, 299] on textarea "The speaker provided a comprehensive overview of green house emission, highligh…" at bounding box center [694, 316] width 865 height 186
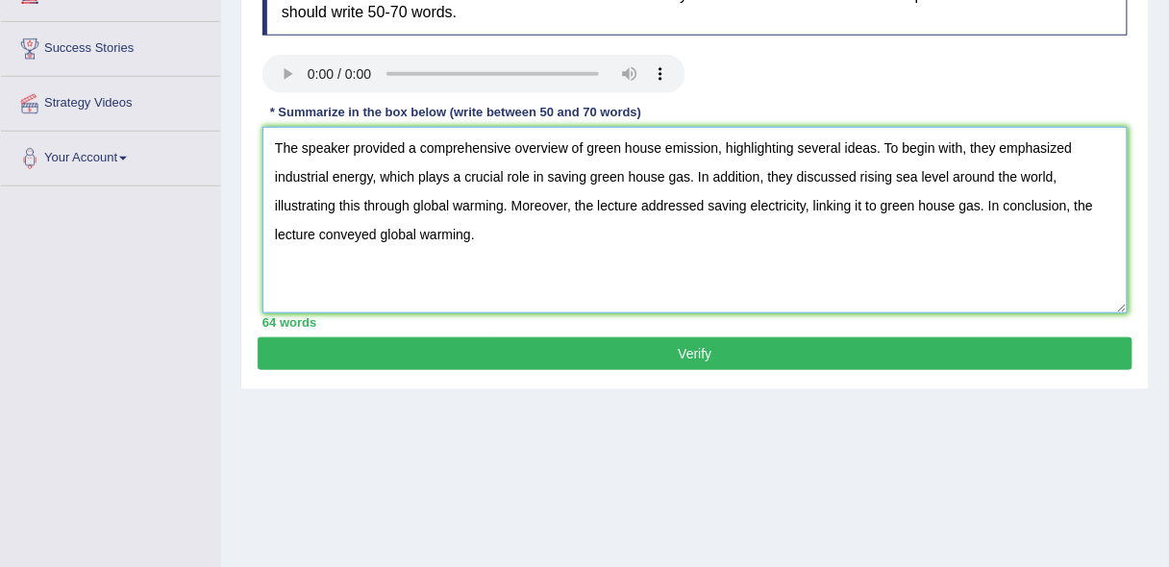
scroll to position [309, 0]
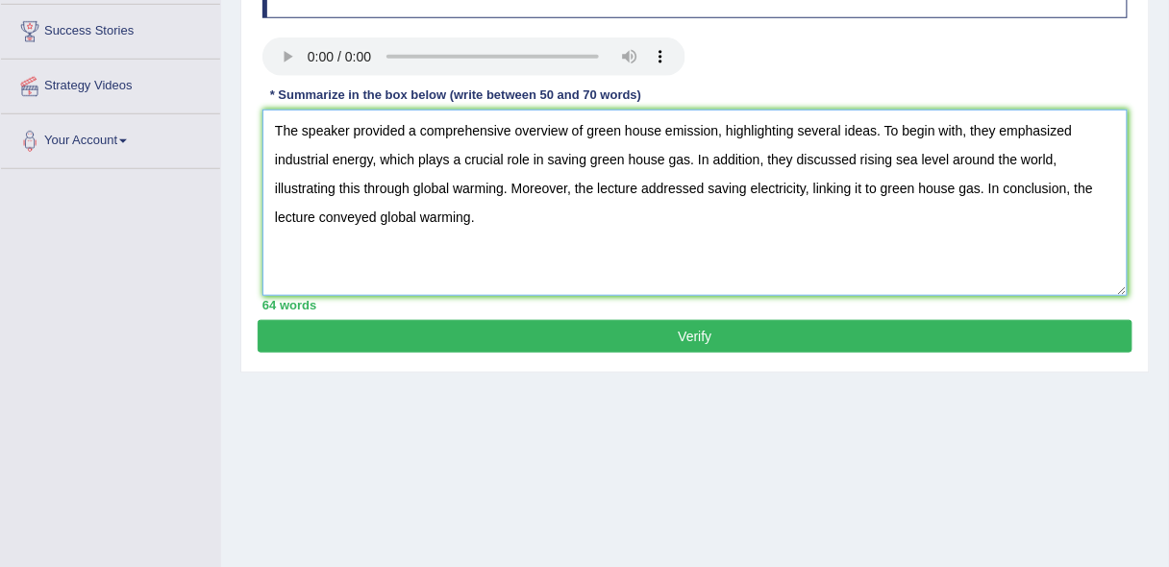
type textarea "The speaker provided a comprehensive overview of green house emission, highligh…"
click at [940, 334] on button "Verify" at bounding box center [695, 336] width 875 height 33
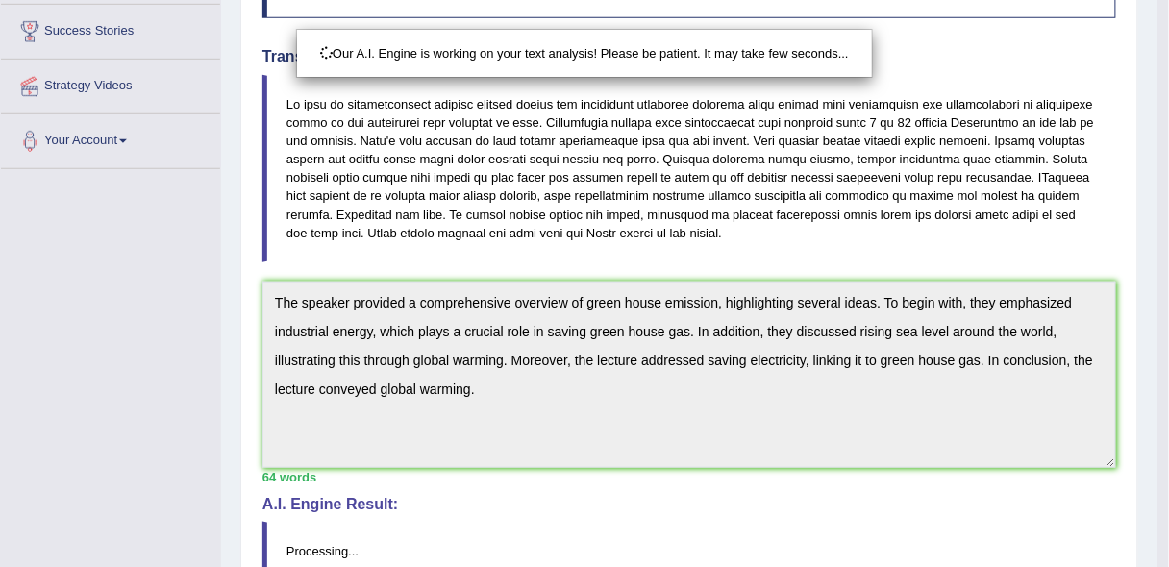
scroll to position [498, 0]
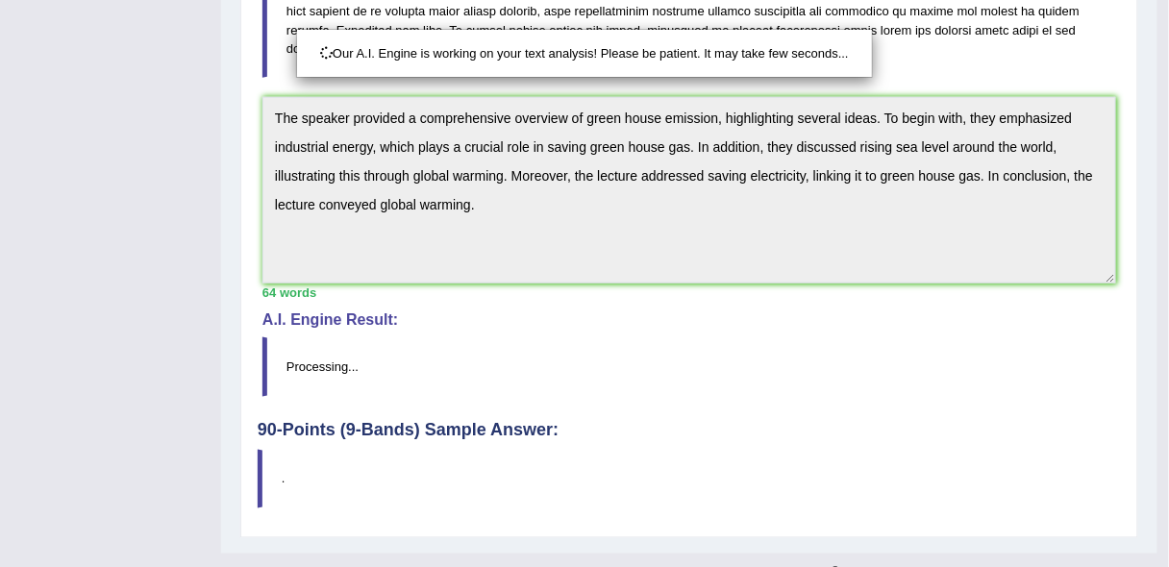
drag, startPoint x: 1180, startPoint y: 325, endPoint x: 1180, endPoint y: 417, distance: 92.3
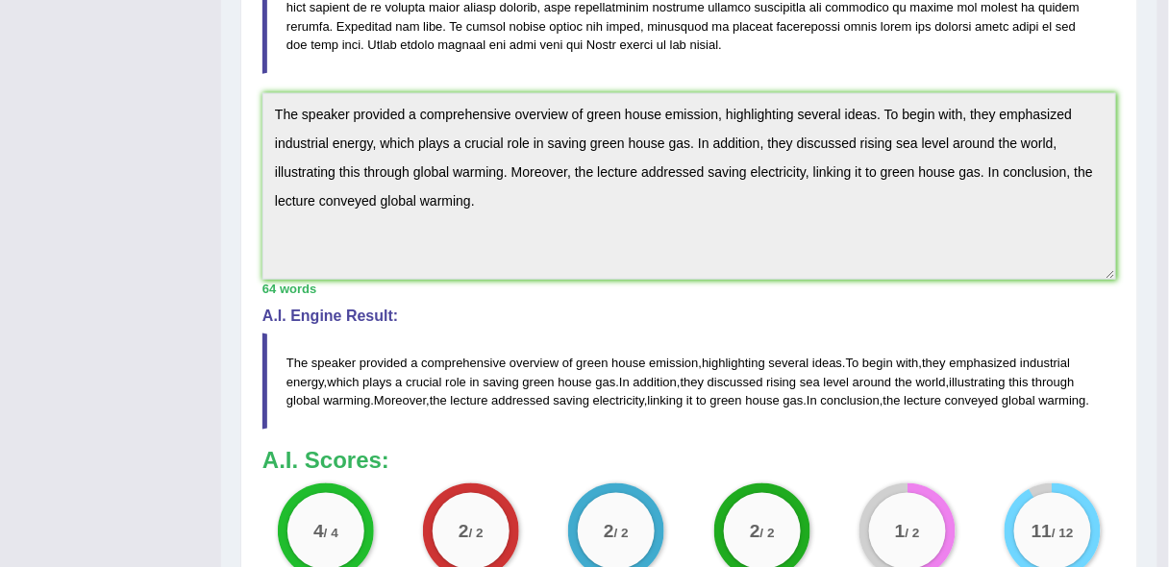
drag, startPoint x: 1180, startPoint y: 417, endPoint x: 1180, endPoint y: 441, distance: 24.0
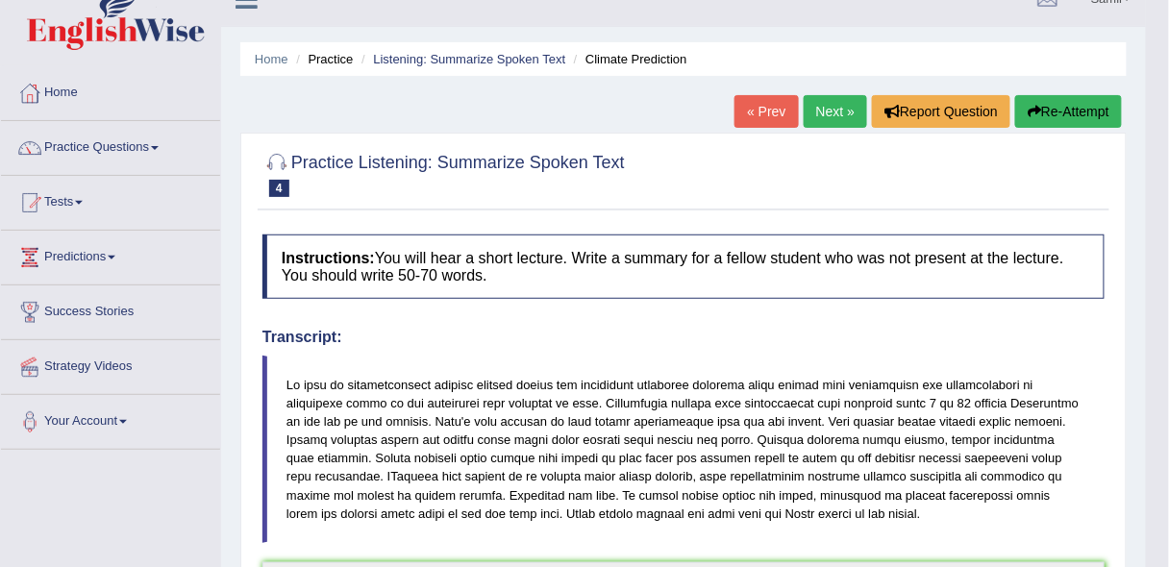
scroll to position [25, 0]
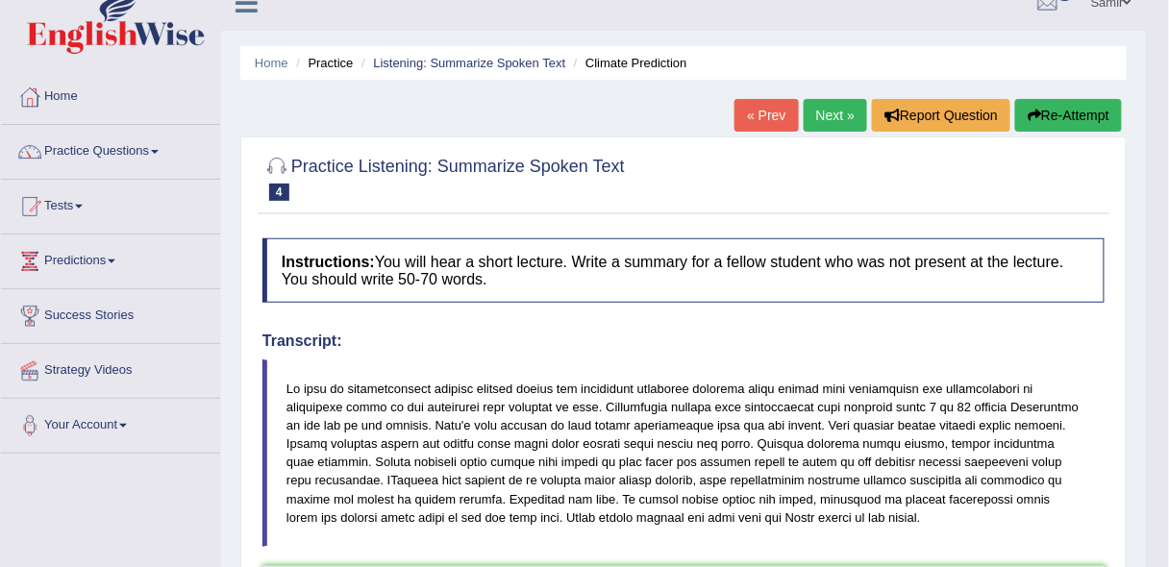
click at [843, 109] on link "Next »" at bounding box center [835, 115] width 63 height 33
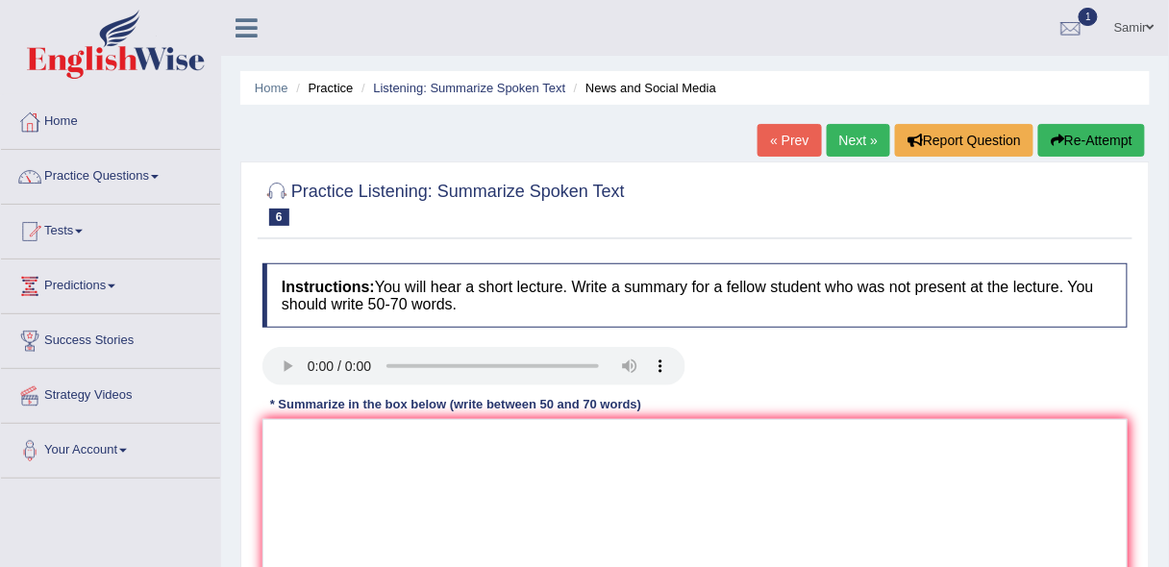
click at [856, 150] on link "Next »" at bounding box center [858, 140] width 63 height 33
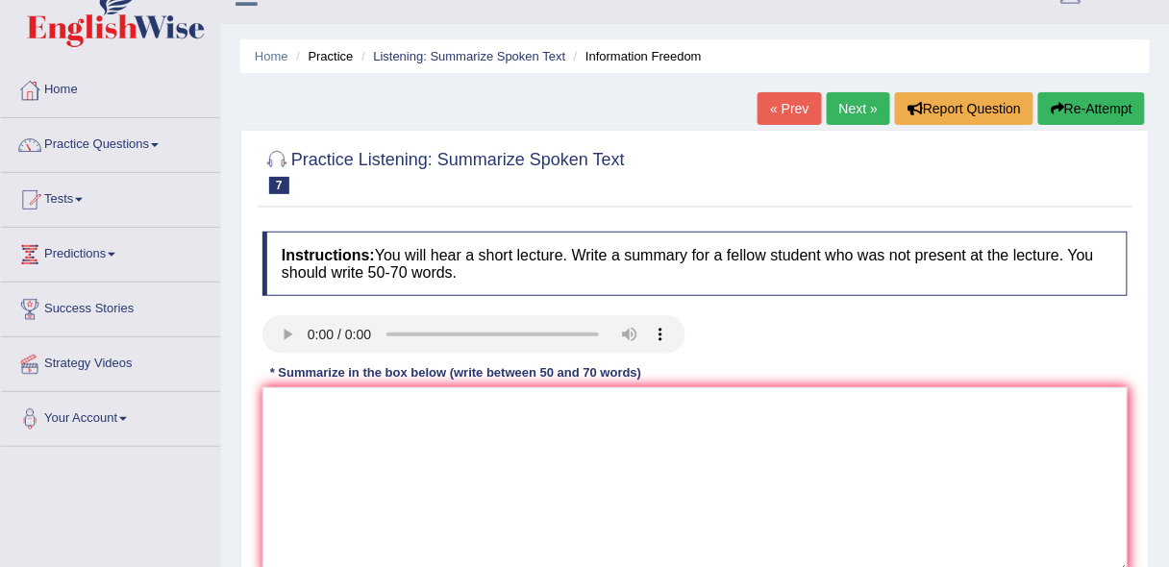
click at [861, 103] on link "Next »" at bounding box center [858, 108] width 63 height 33
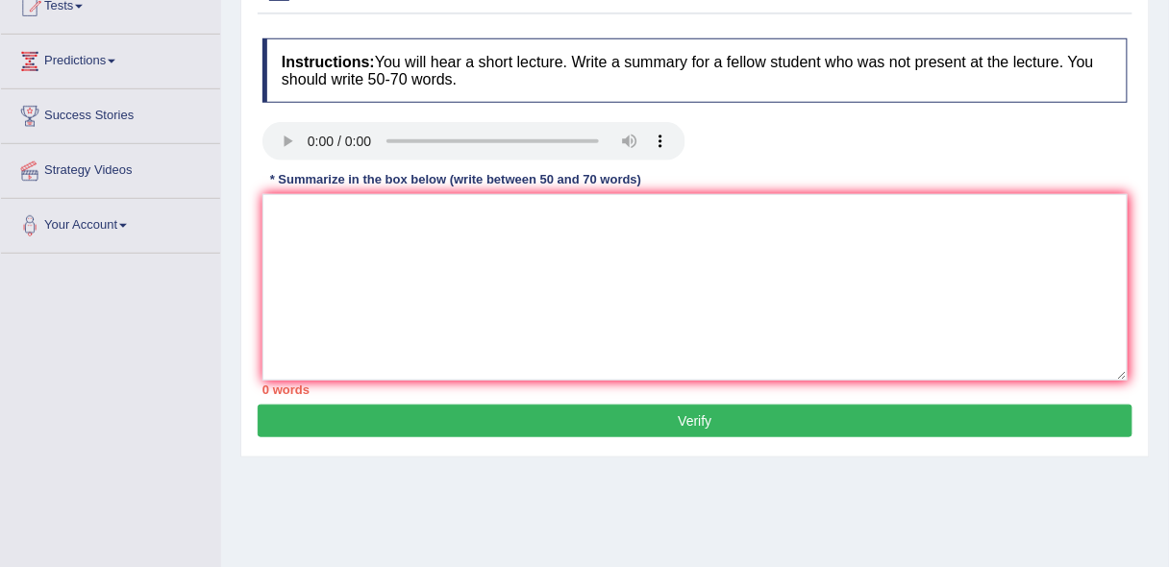
scroll to position [227, 0]
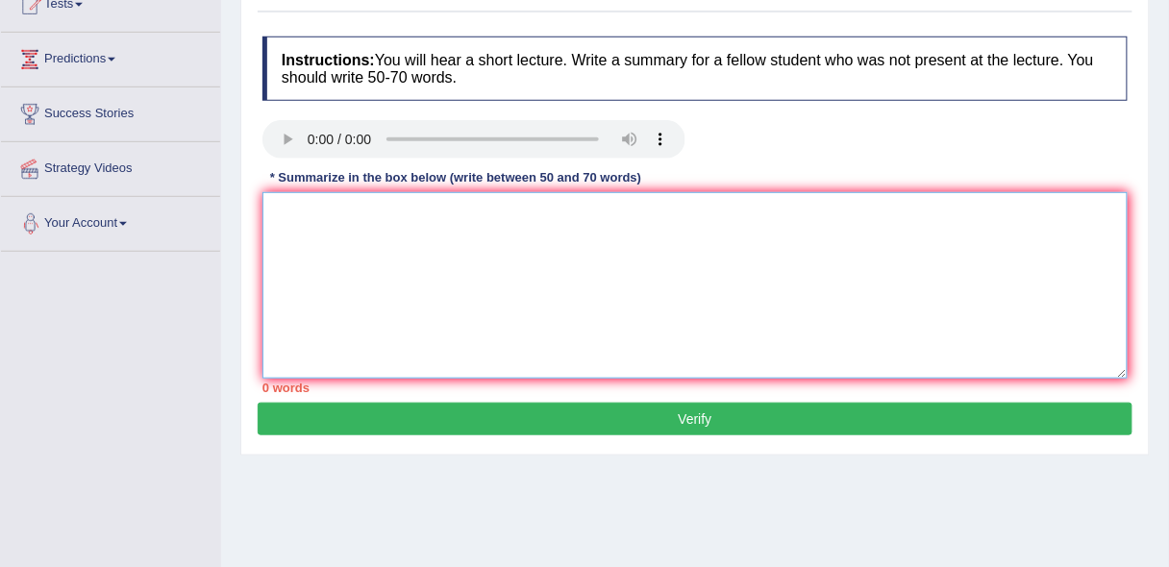
click at [500, 211] on textarea at bounding box center [694, 285] width 865 height 186
paste textarea "The speaker provided a comprehensive overview of [main topic], highlighting sev…"
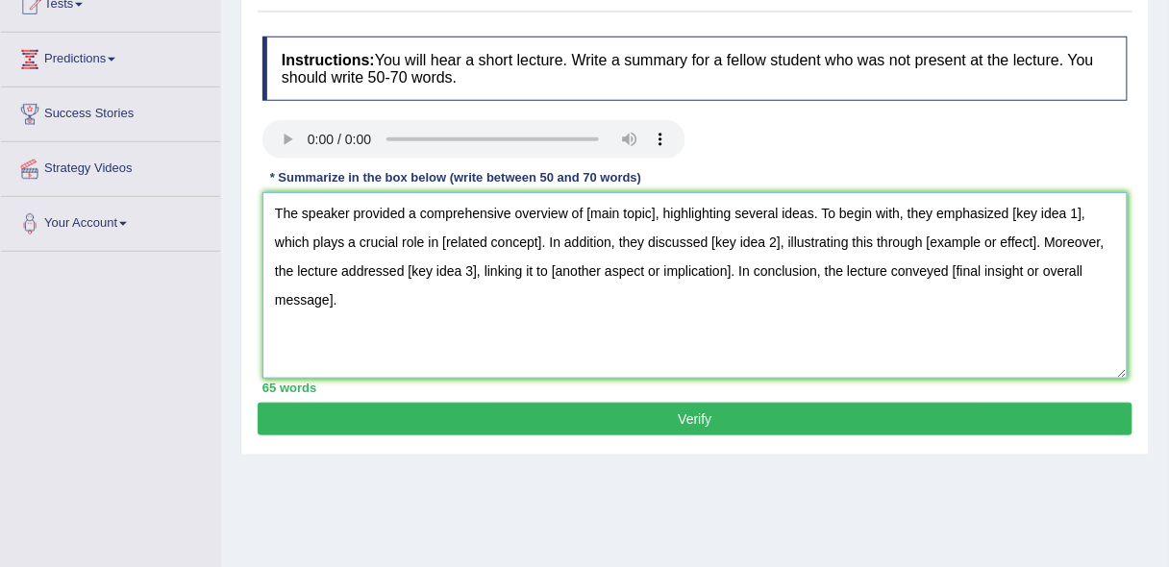
click at [659, 210] on textarea "The speaker provided a comprehensive overview of [main topic], highlighting sev…" at bounding box center [694, 285] width 865 height 186
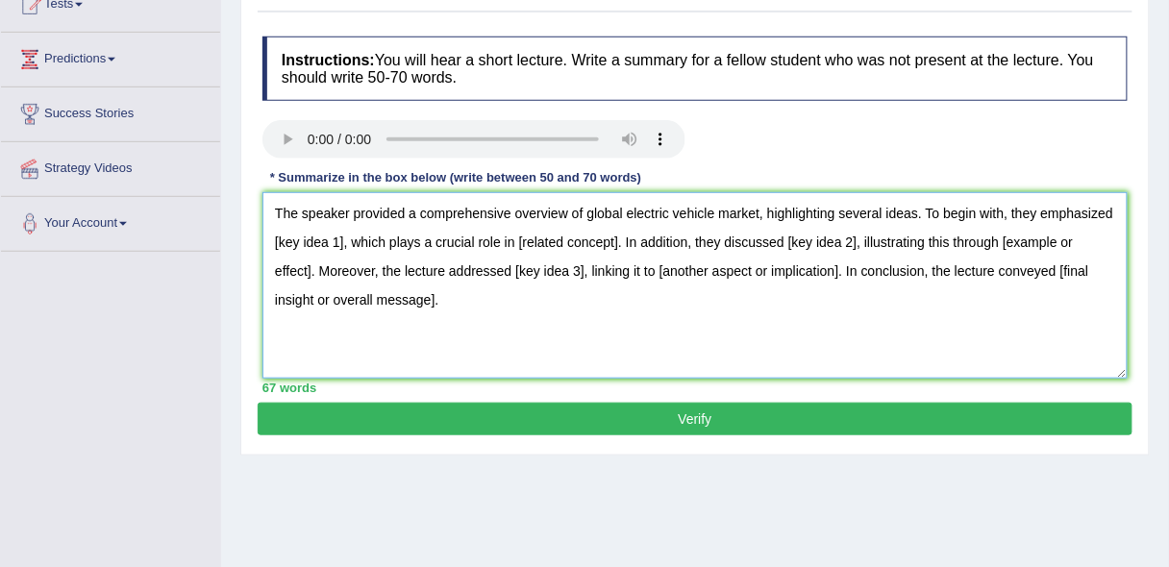
click at [339, 242] on textarea "The speaker provided a comprehensive overview of global electric vehicle market…" at bounding box center [694, 285] width 865 height 186
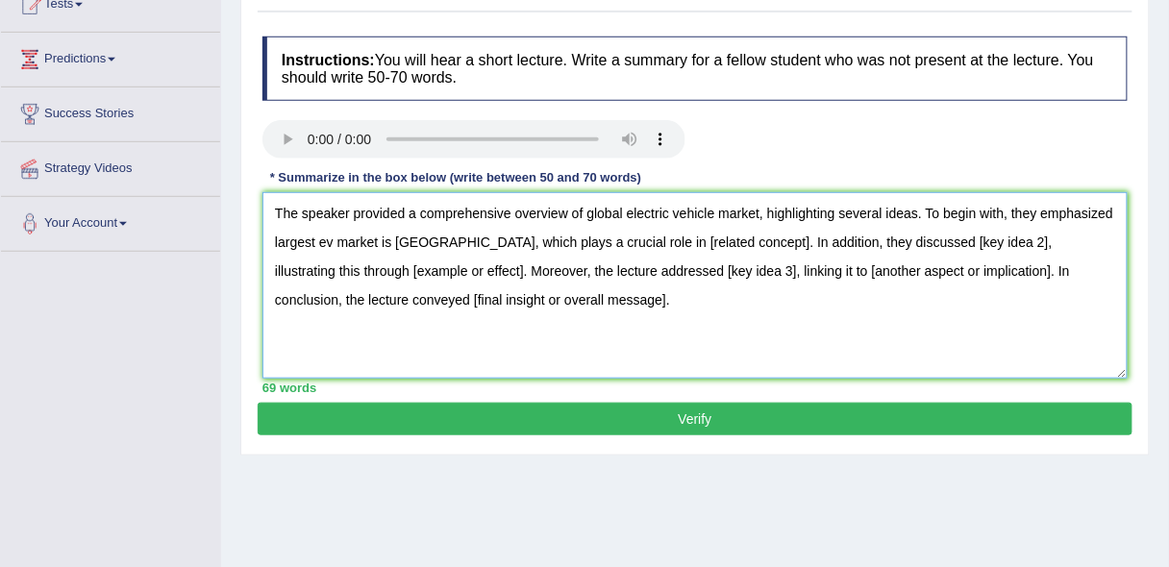
click at [693, 239] on textarea "The speaker provided a comprehensive overview of global electric vehicle market…" at bounding box center [694, 285] width 865 height 186
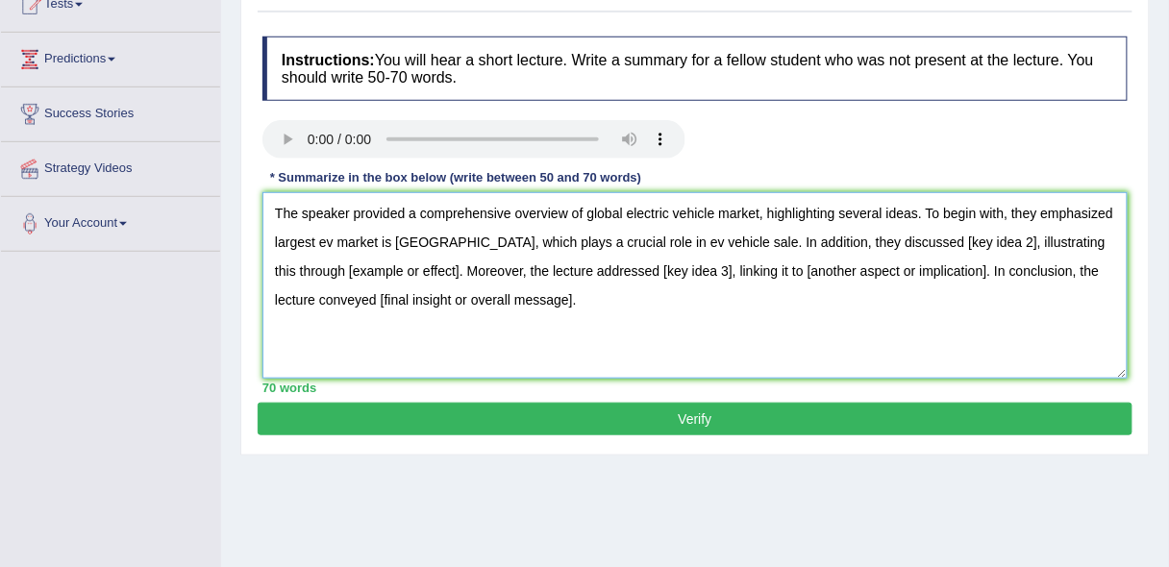
click at [918, 242] on textarea "The speaker provided a comprehensive overview of global electric vehicle market…" at bounding box center [694, 285] width 865 height 186
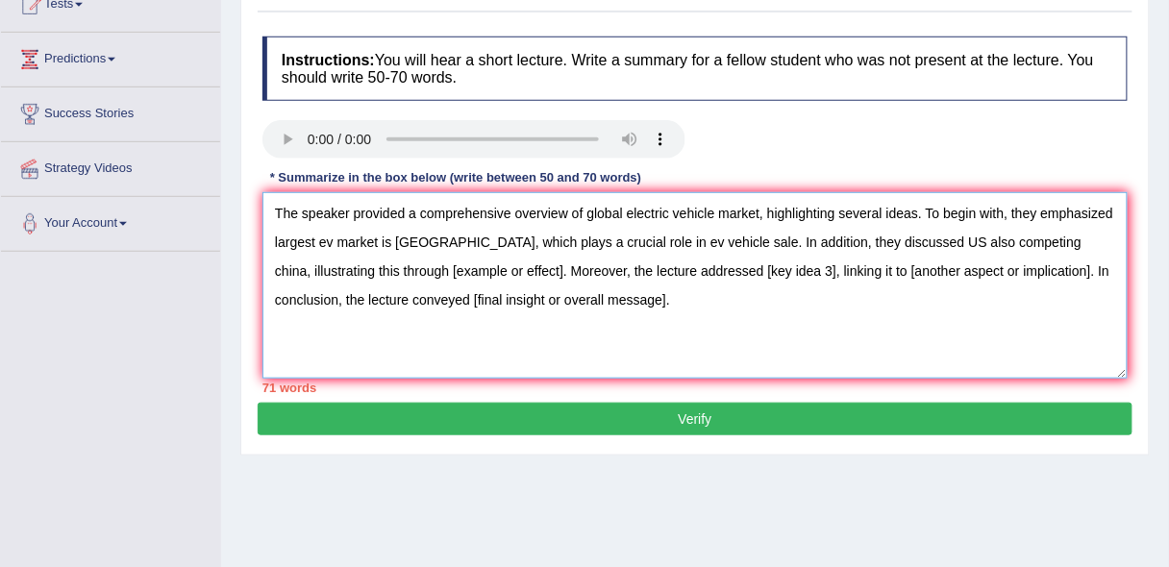
click at [433, 265] on textarea "The speaker provided a comprehensive overview of global electric vehicle market…" at bounding box center [694, 285] width 865 height 186
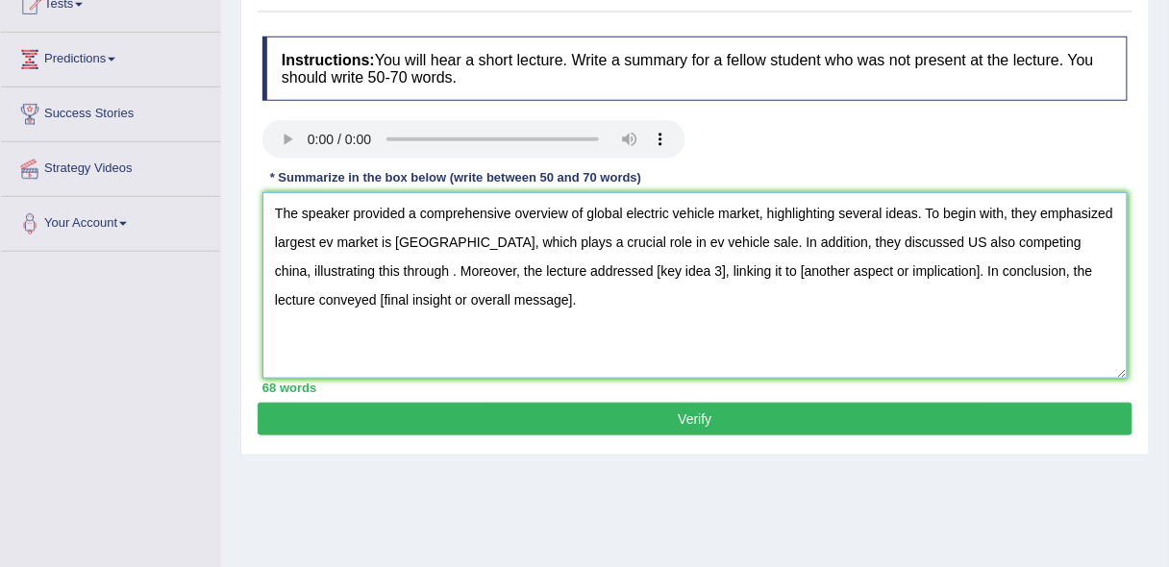
click at [974, 241] on textarea "The speaker provided a comprehensive overview of global electric vehicle market…" at bounding box center [694, 285] width 865 height 186
click at [401, 240] on textarea "The speaker provided a comprehensive overview of global electric vehicle market…" at bounding box center [694, 285] width 865 height 186
click at [333, 241] on textarea "The speaker provided a comprehensive overview of global electric vehicle market…" at bounding box center [694, 285] width 865 height 186
click at [332, 235] on textarea "The speaker provided a comprehensive overview of global electric vehicle market…" at bounding box center [694, 285] width 865 height 186
click at [482, 321] on textarea "The speaker provided a comprehensive overview of global electric vehicle market…" at bounding box center [694, 285] width 865 height 186
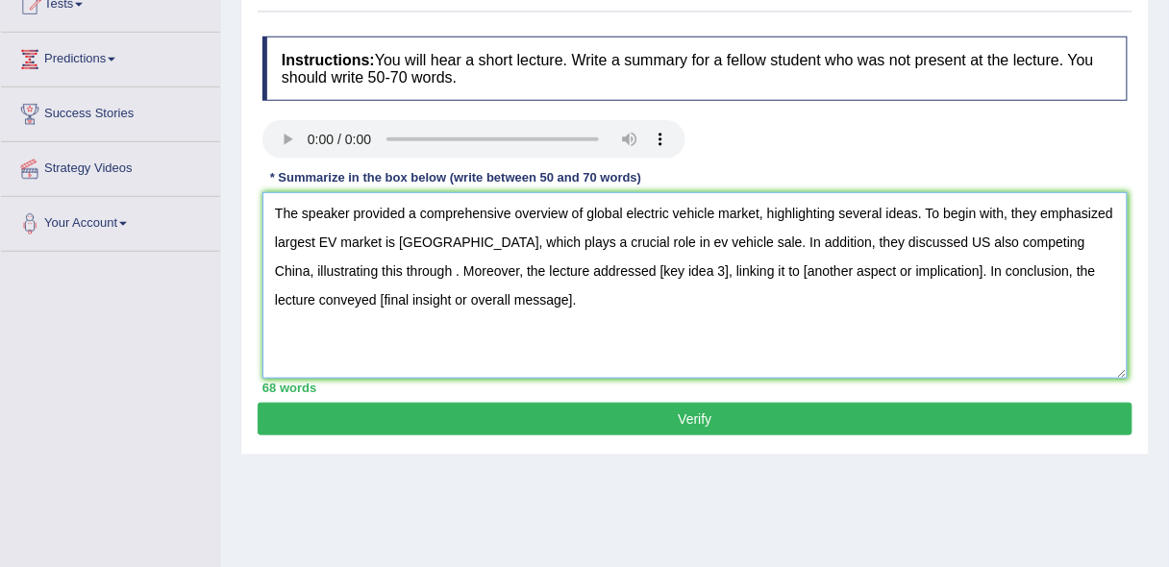
click at [620, 247] on textarea "The speaker provided a comprehensive overview of global electric vehicle market…" at bounding box center [694, 285] width 865 height 186
click at [866, 236] on textarea "The speaker provided a comprehensive overview of global electric vehicle market…" at bounding box center [694, 285] width 865 height 186
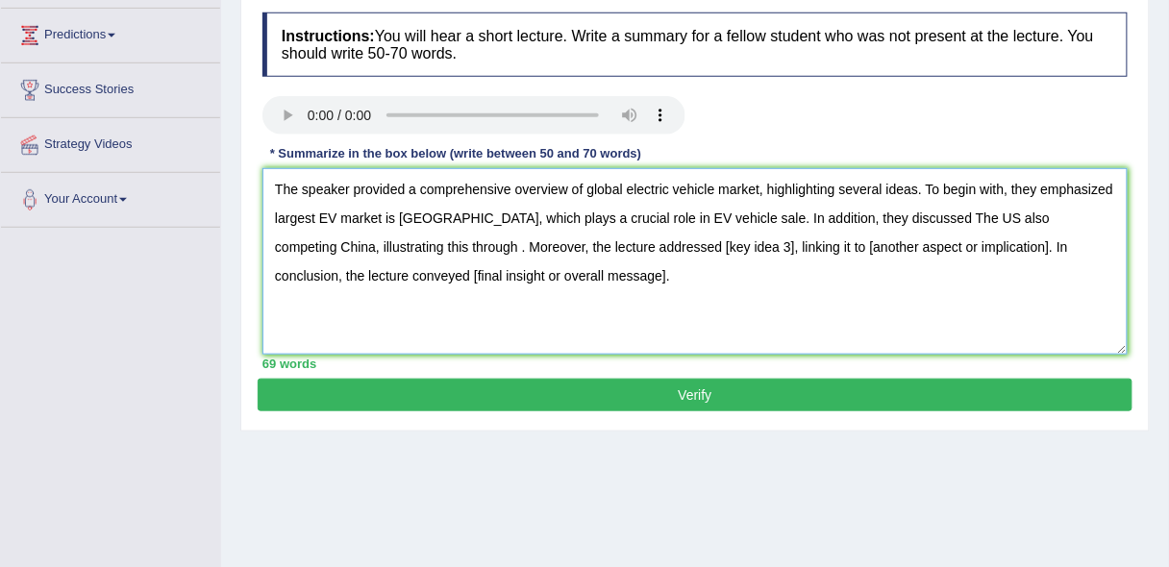
scroll to position [250, 0]
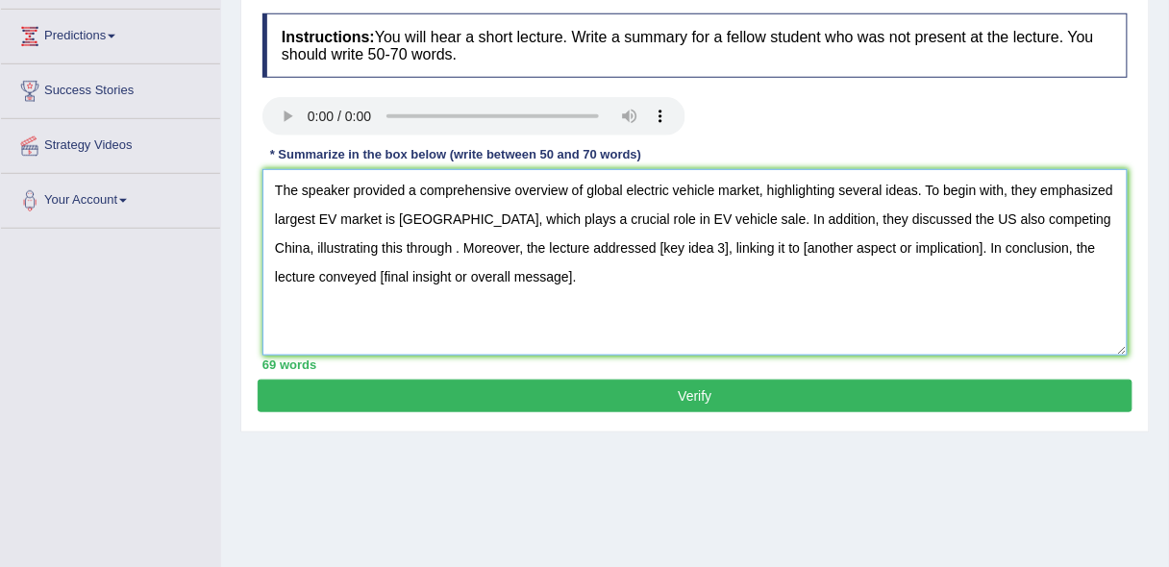
click at [1009, 219] on textarea "The speaker provided a comprehensive overview of global electric vehicle market…" at bounding box center [694, 262] width 865 height 186
click at [912, 211] on textarea "The speaker provided a comprehensive overview of global electric vehicle market…" at bounding box center [694, 262] width 865 height 186
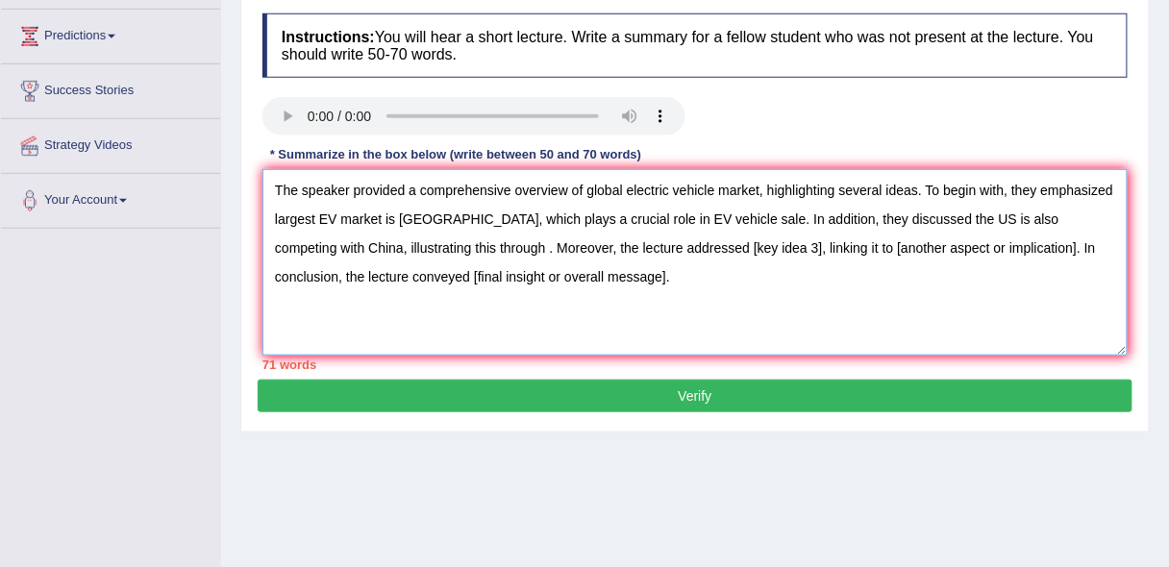
click at [413, 244] on textarea "The speaker provided a comprehensive overview of global electric vehicle market…" at bounding box center [694, 262] width 865 height 186
click at [715, 249] on textarea "The speaker provided a comprehensive overview of global electric vehicle market…" at bounding box center [694, 262] width 865 height 186
click at [1059, 243] on textarea "The speaker provided a comprehensive overview of global electric vehicle market…" at bounding box center [694, 262] width 865 height 186
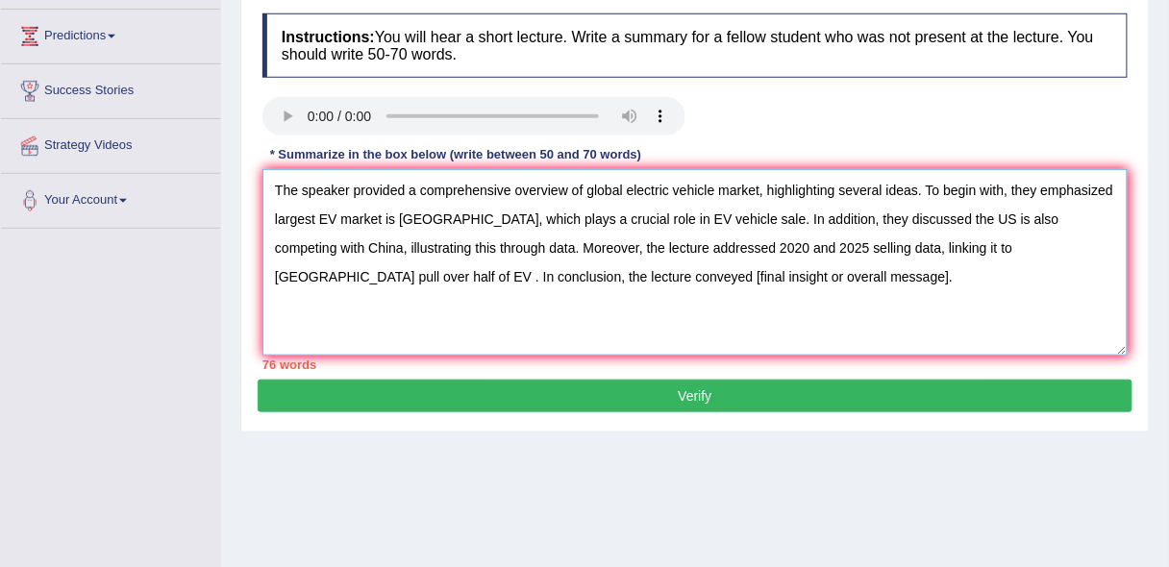
click at [1035, 245] on textarea "The speaker provided a comprehensive overview of global electric vehicle market…" at bounding box center [694, 262] width 865 height 186
click at [668, 272] on textarea "The speaker provided a comprehensive overview of global electric vehicle market…" at bounding box center [694, 262] width 865 height 186
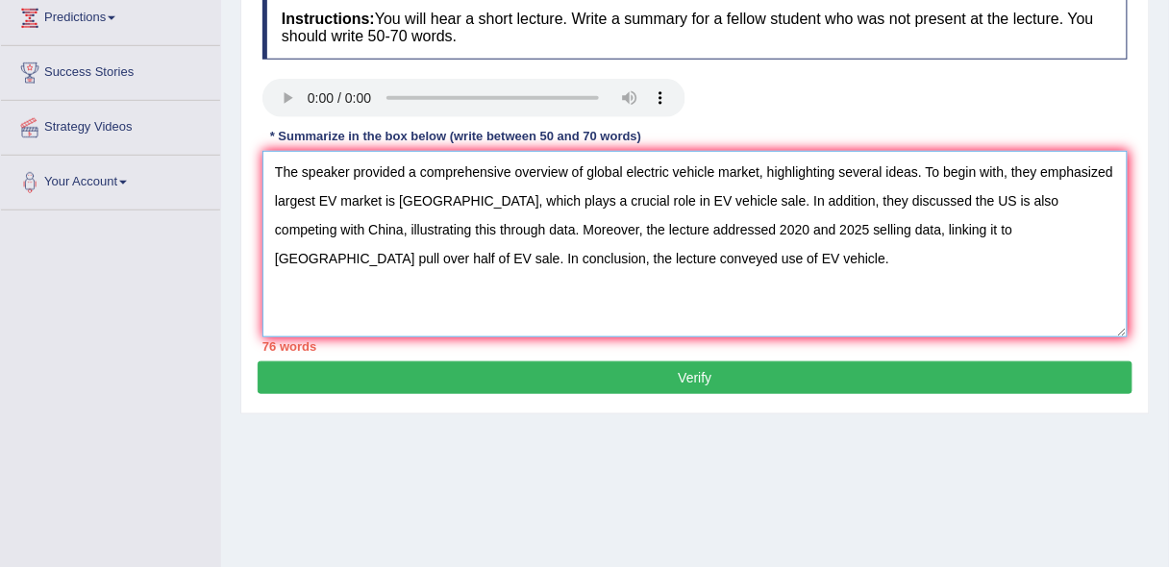
scroll to position [238, 0]
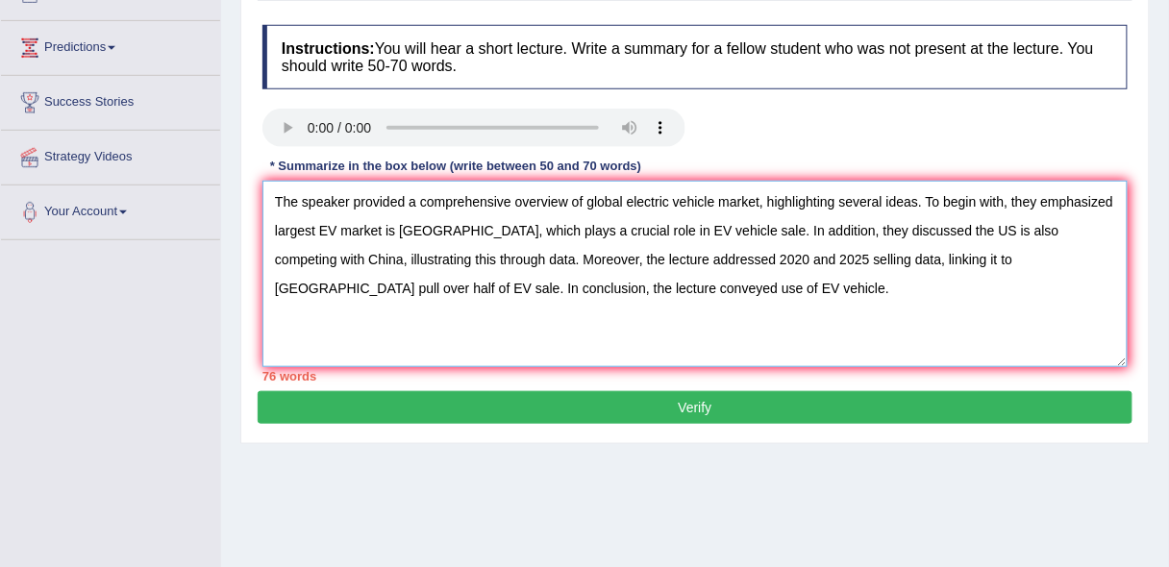
click at [804, 257] on textarea "The speaker provided a comprehensive overview of global electric vehicle market…" at bounding box center [694, 274] width 865 height 186
click at [581, 286] on textarea "The speaker provided a comprehensive overview of global electric vehicle market…" at bounding box center [694, 274] width 865 height 186
click at [512, 285] on textarea "The speaker provided a comprehensive overview of global electric vehicle market…" at bounding box center [694, 274] width 865 height 186
click at [695, 226] on textarea "The speaker provided a comprehensive overview of global electric vehicle market…" at bounding box center [694, 274] width 865 height 186
click at [306, 260] on textarea "The speaker provided a comprehensive overview of global electric vehicle market…" at bounding box center [694, 274] width 865 height 186
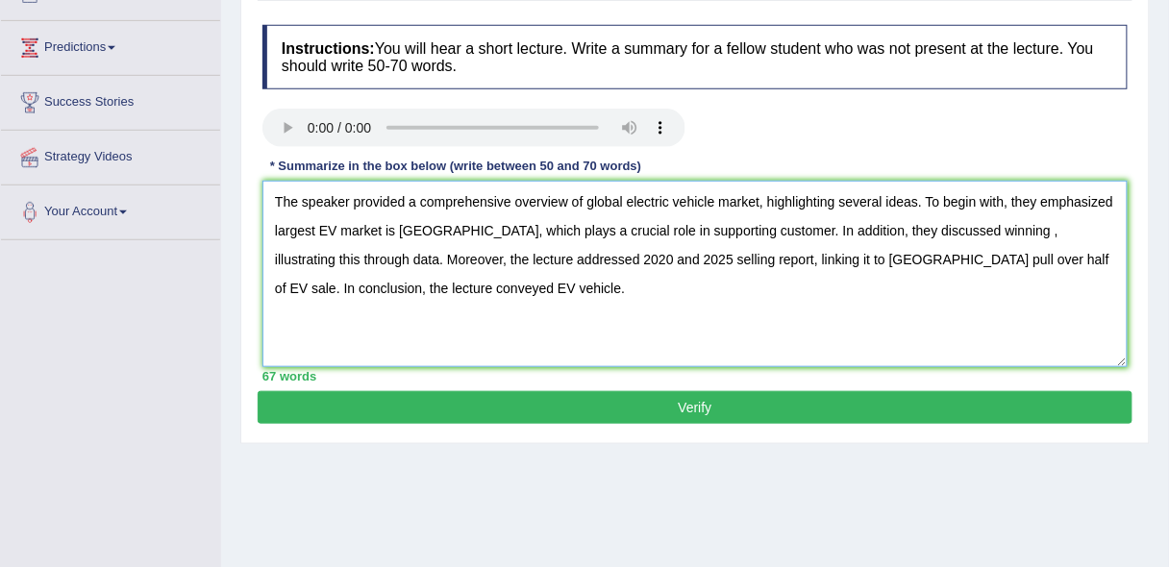
click at [950, 229] on textarea "The speaker provided a comprehensive overview of global electric vehicle market…" at bounding box center [694, 274] width 865 height 186
click at [375, 257] on textarea "The speaker provided a comprehensive overview of global electric vehicle market…" at bounding box center [694, 274] width 865 height 186
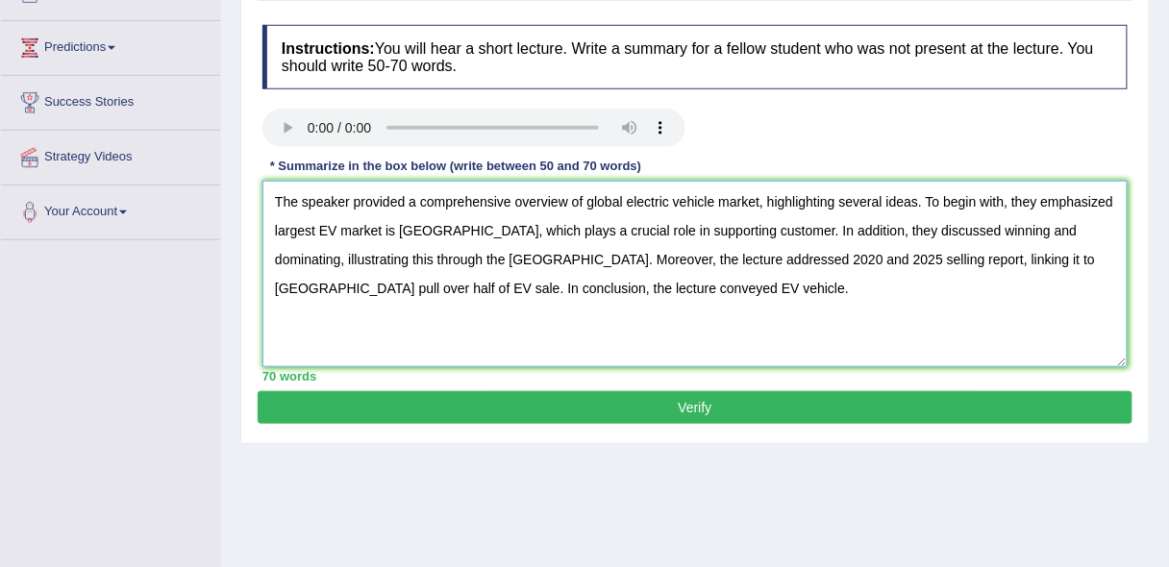
type textarea "The speaker provided a comprehensive overview of global electric vehicle market…"
click at [710, 415] on button "Verify" at bounding box center [695, 407] width 875 height 33
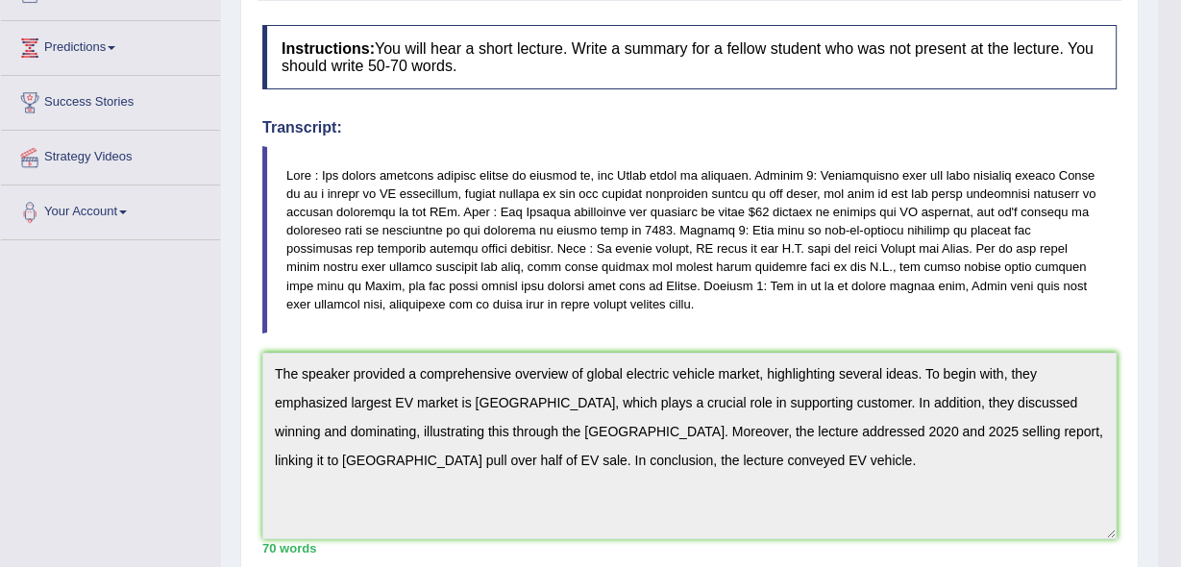
drag, startPoint x: 1180, startPoint y: 358, endPoint x: 1180, endPoint y: 478, distance: 120.1
click at [1168, 329] on html "Toggle navigation Home Practice Questions Speaking Practice Read Aloud Repeat S…" at bounding box center [590, 45] width 1181 height 567
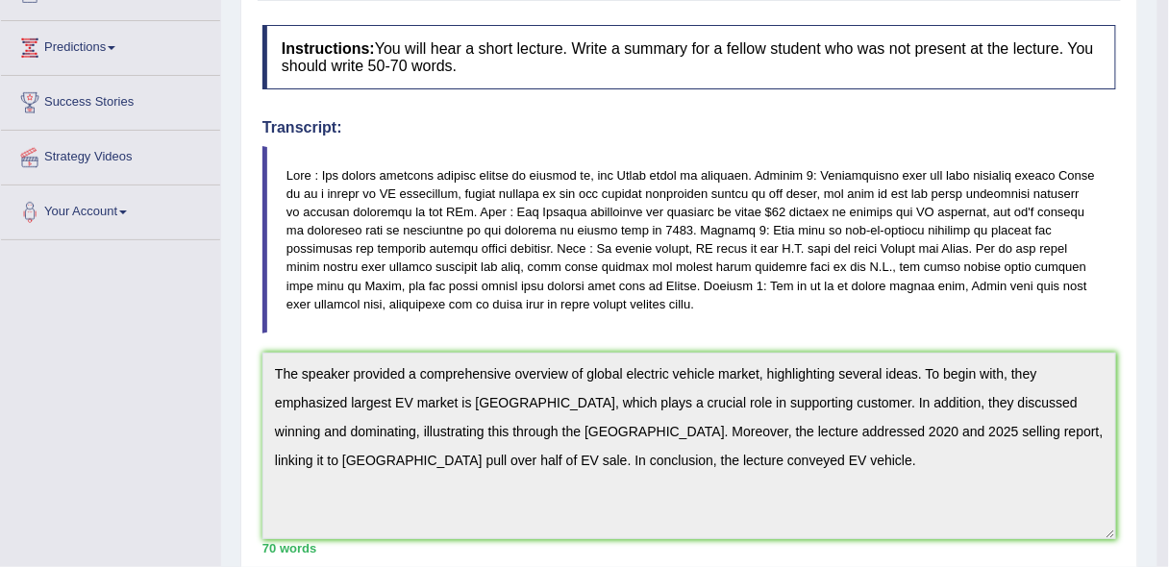
drag, startPoint x: 1180, startPoint y: 478, endPoint x: 1180, endPoint y: 527, distance: 49.0
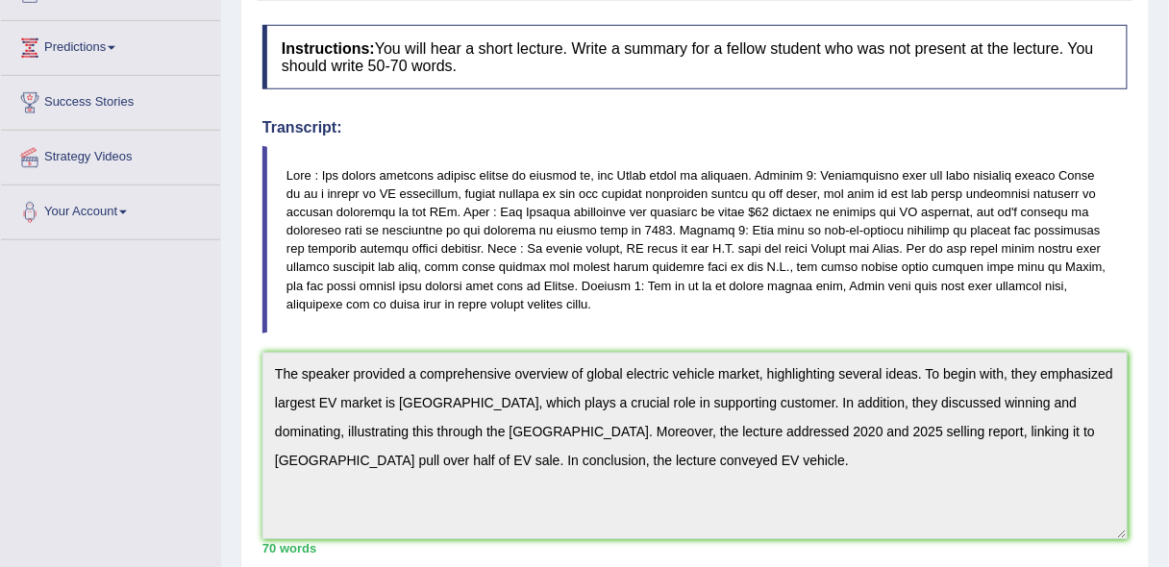
drag, startPoint x: 1167, startPoint y: 334, endPoint x: 1180, endPoint y: 384, distance: 51.8
click at [1168, 329] on html "Toggle navigation Home Practice Questions Speaking Practice Read Aloud Repeat S…" at bounding box center [584, 45] width 1169 height 567
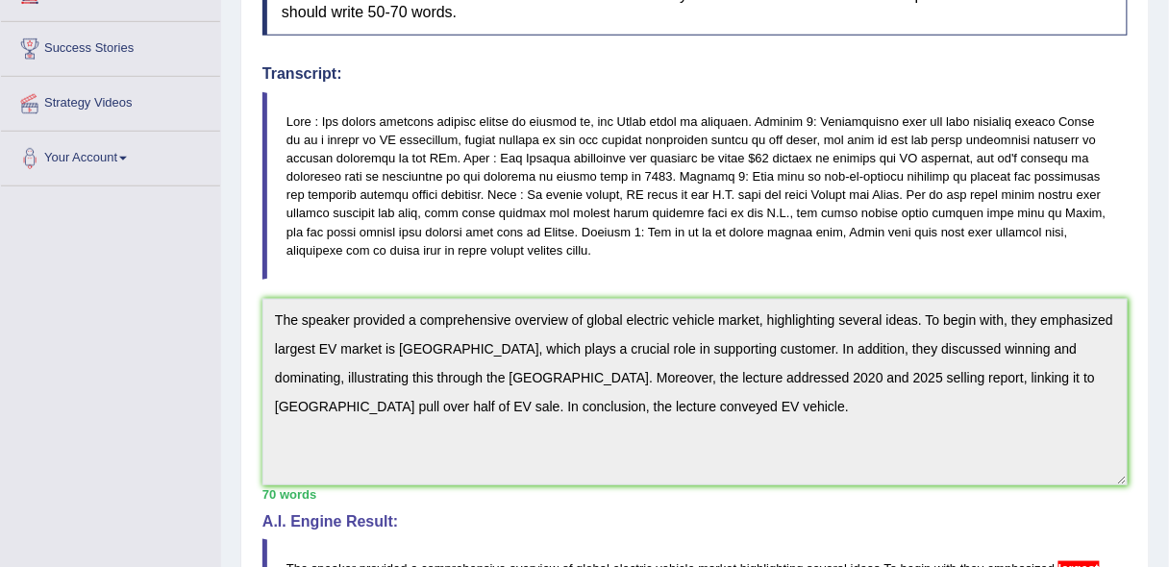
scroll to position [0, 0]
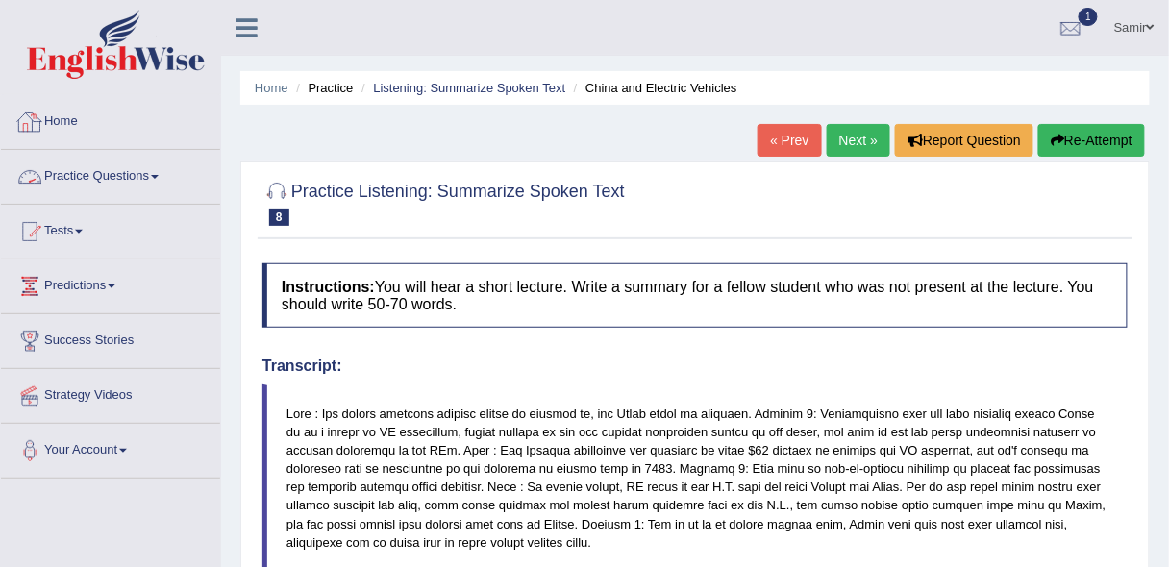
click at [135, 176] on link "Practice Questions" at bounding box center [110, 174] width 219 height 48
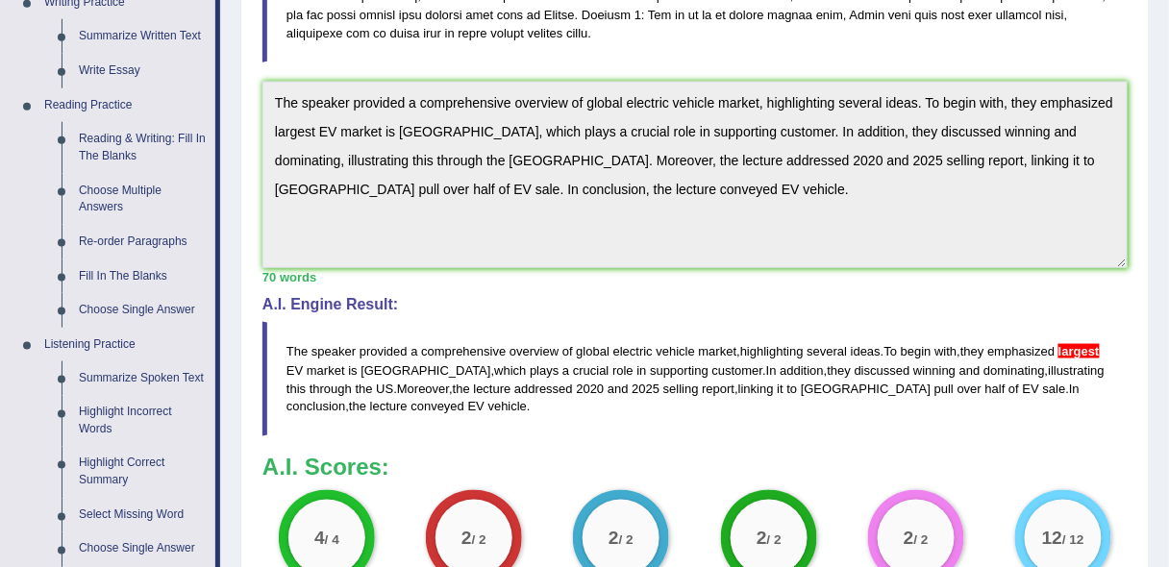
scroll to position [525, 0]
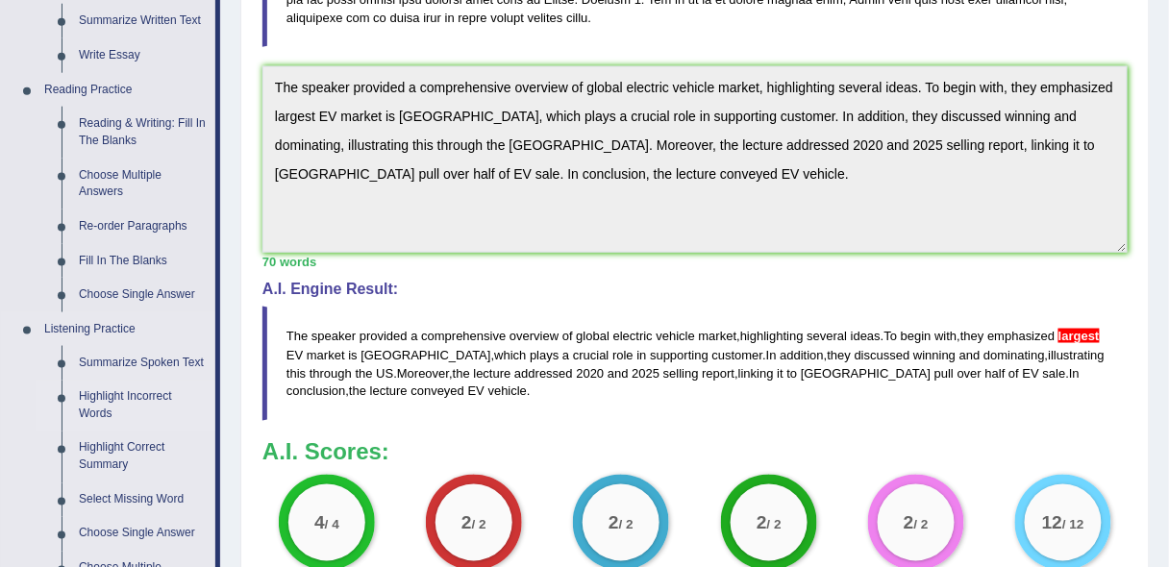
click at [111, 402] on link "Highlight Incorrect Words" at bounding box center [142, 406] width 145 height 51
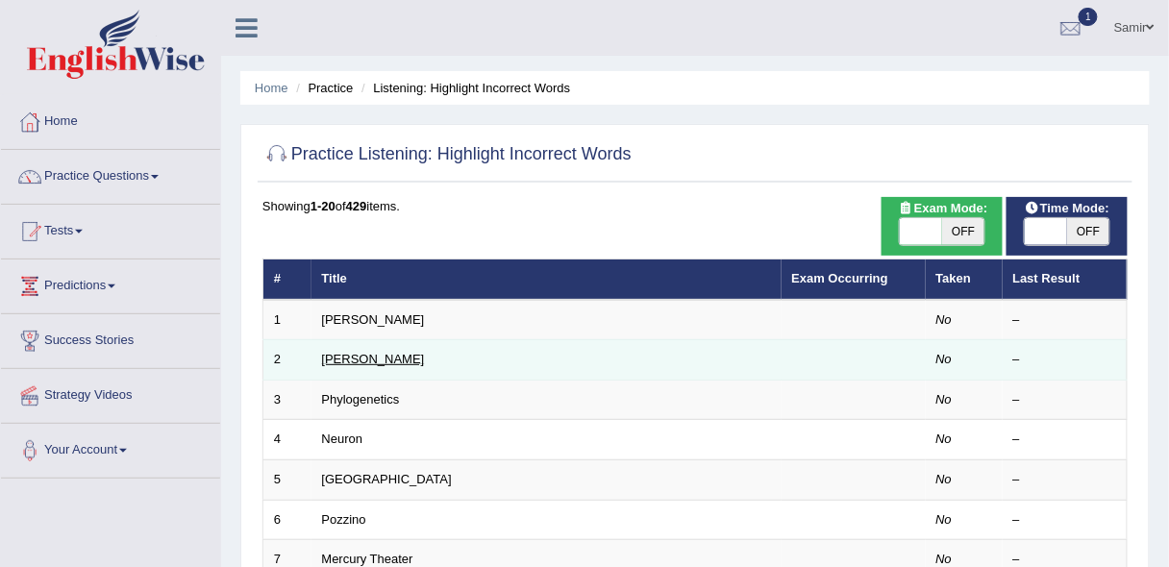
click at [335, 356] on link "[PERSON_NAME]" at bounding box center [373, 359] width 103 height 14
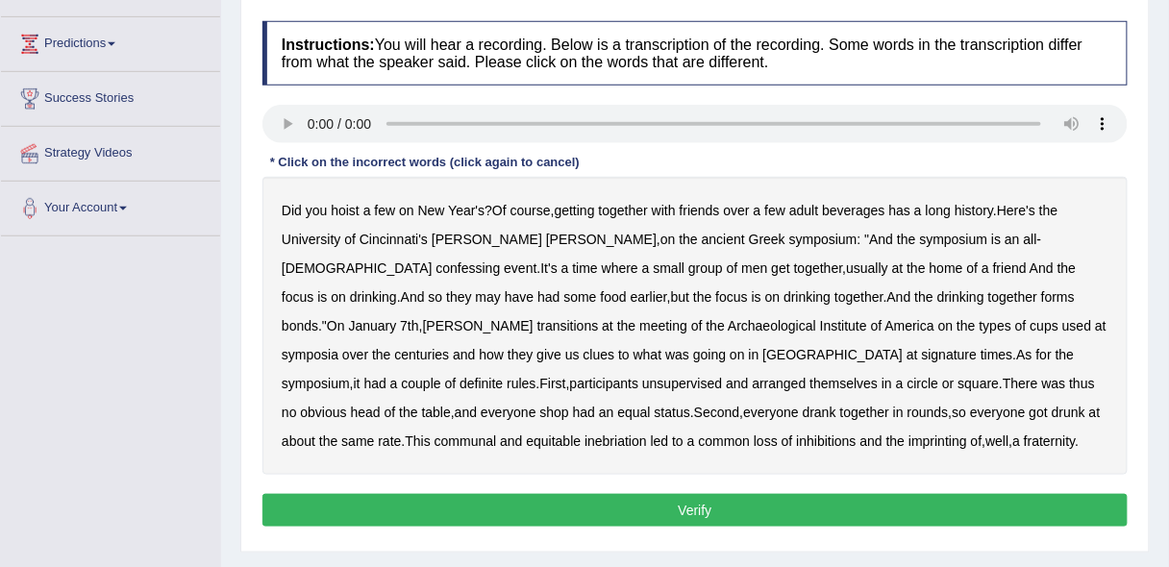
scroll to position [244, 0]
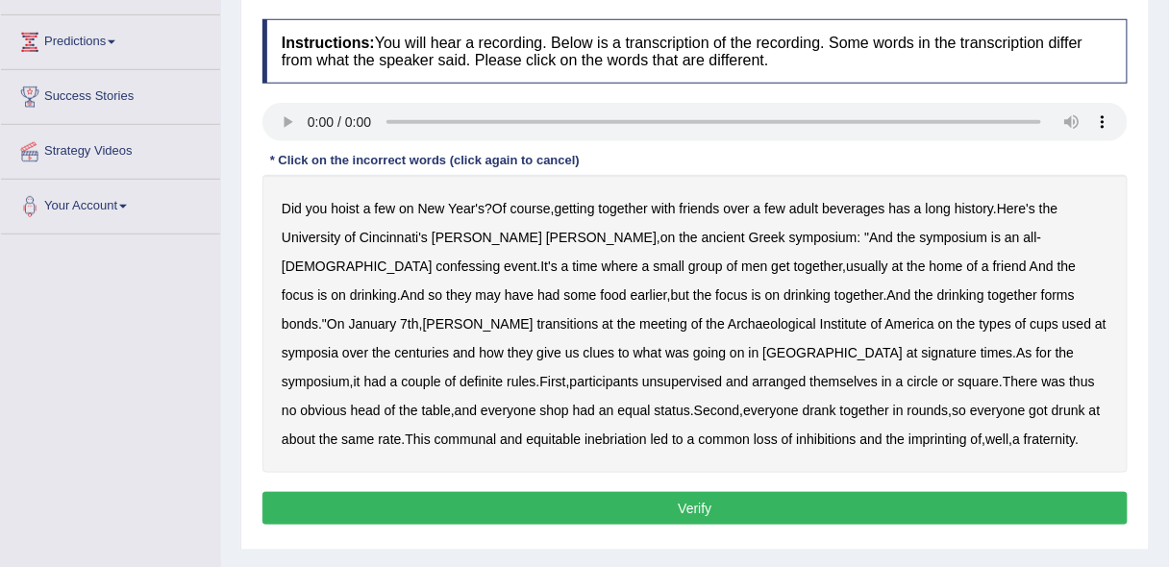
click at [501, 259] on b "confessing" at bounding box center [468, 266] width 64 height 15
click at [471, 287] on b "they" at bounding box center [458, 294] width 25 height 15
click at [443, 287] on b "so" at bounding box center [436, 294] width 14 height 15
click at [922, 352] on b "signature" at bounding box center [950, 352] width 56 height 15
click at [722, 374] on b "unsupervised" at bounding box center [682, 381] width 80 height 15
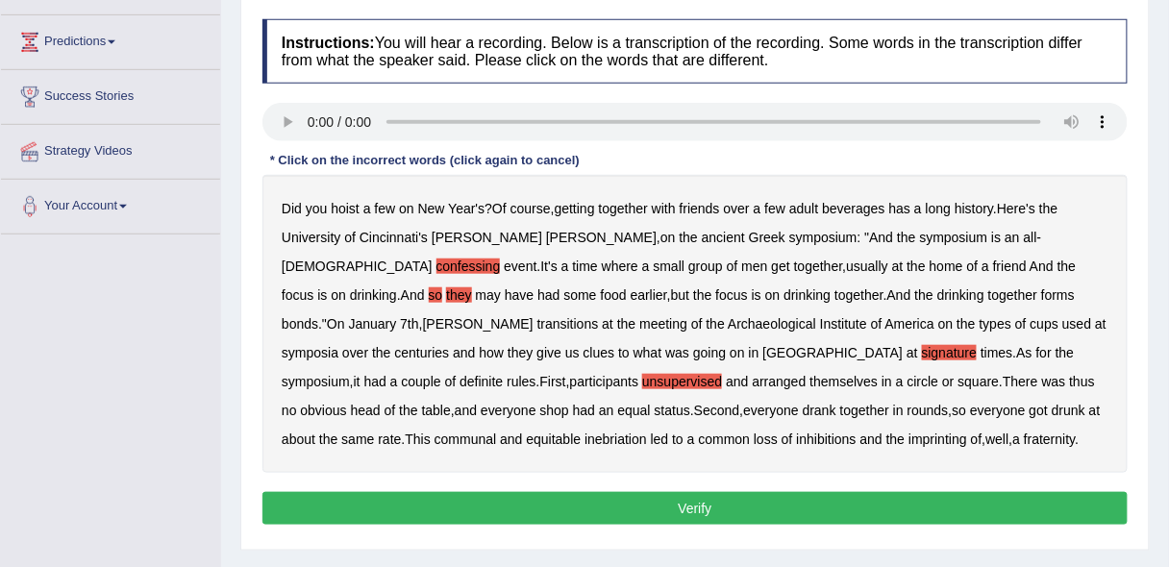
click at [569, 403] on b "shop" at bounding box center [554, 410] width 29 height 15
click at [908, 436] on b "imprinting" at bounding box center [937, 439] width 59 height 15
click at [471, 287] on b "they" at bounding box center [458, 294] width 25 height 15
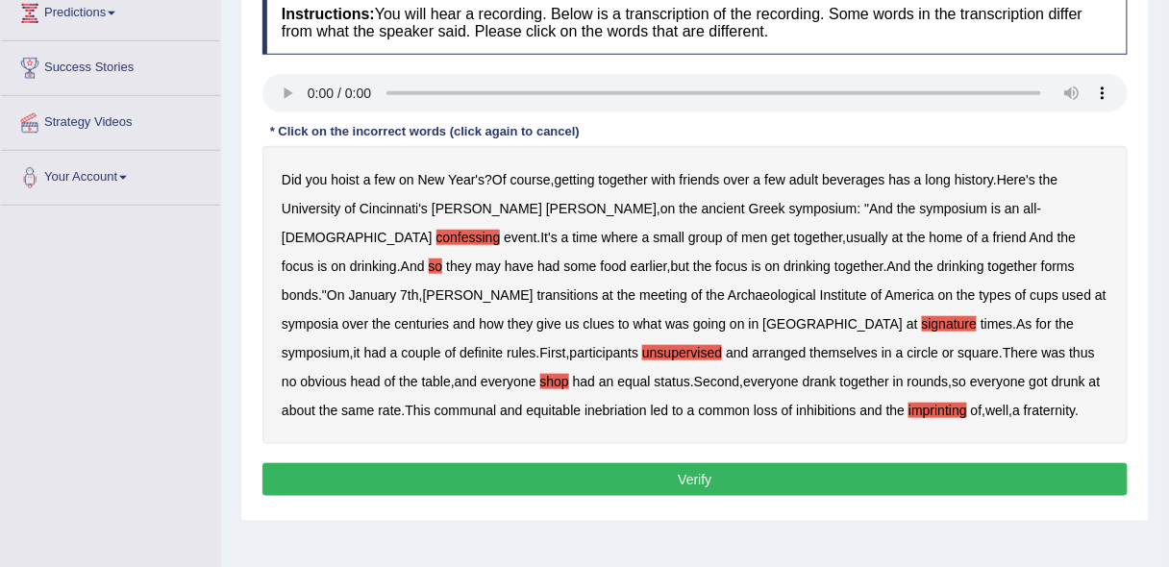
click at [781, 472] on button "Verify" at bounding box center [694, 479] width 865 height 33
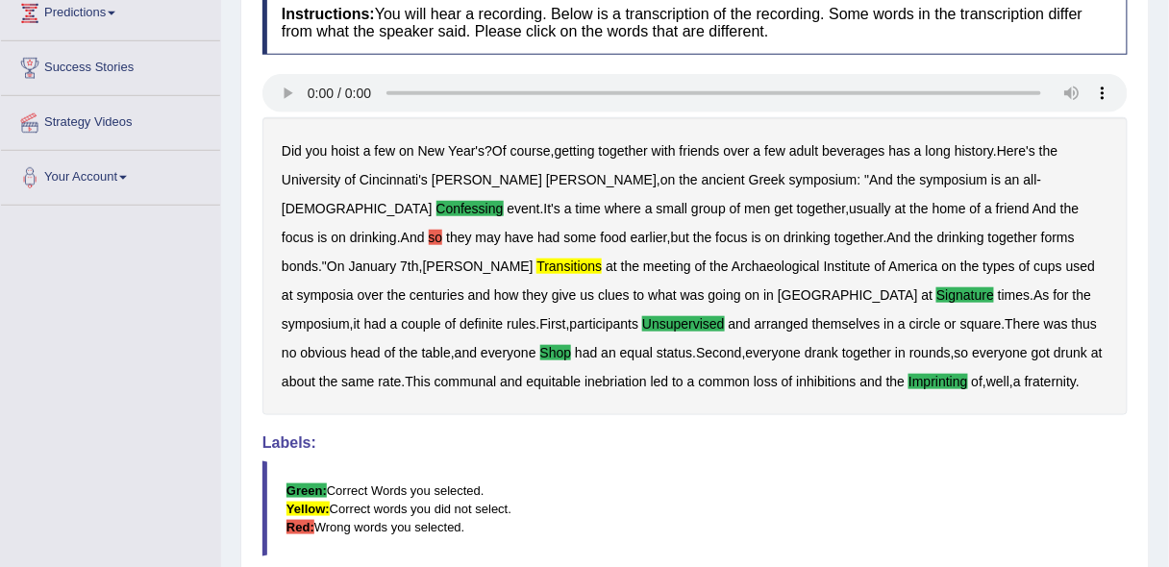
drag, startPoint x: 1165, startPoint y: 386, endPoint x: 1180, endPoint y: 482, distance: 96.4
click at [1168, 294] on html "Toggle navigation Home Practice Questions Speaking Practice Read Aloud Repeat S…" at bounding box center [584, 10] width 1169 height 567
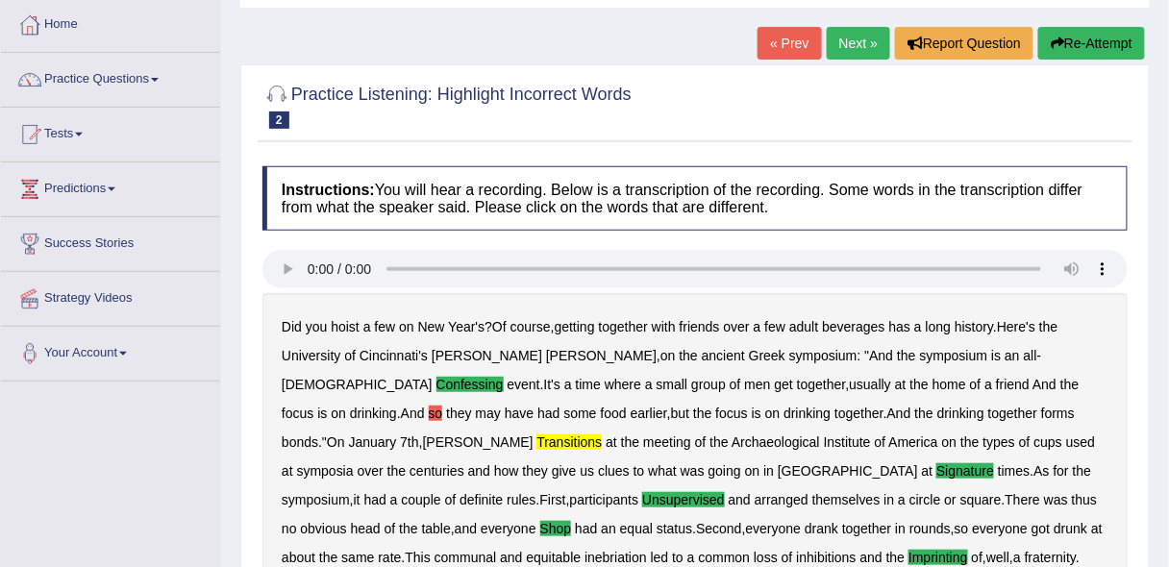
scroll to position [22, 0]
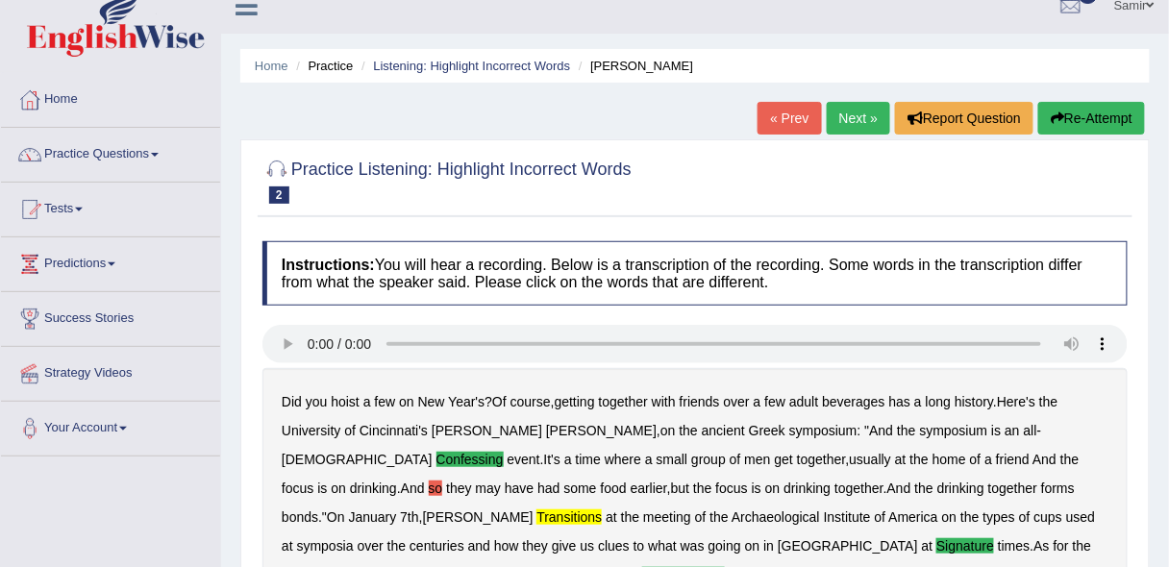
click at [862, 116] on link "Next »" at bounding box center [858, 118] width 63 height 33
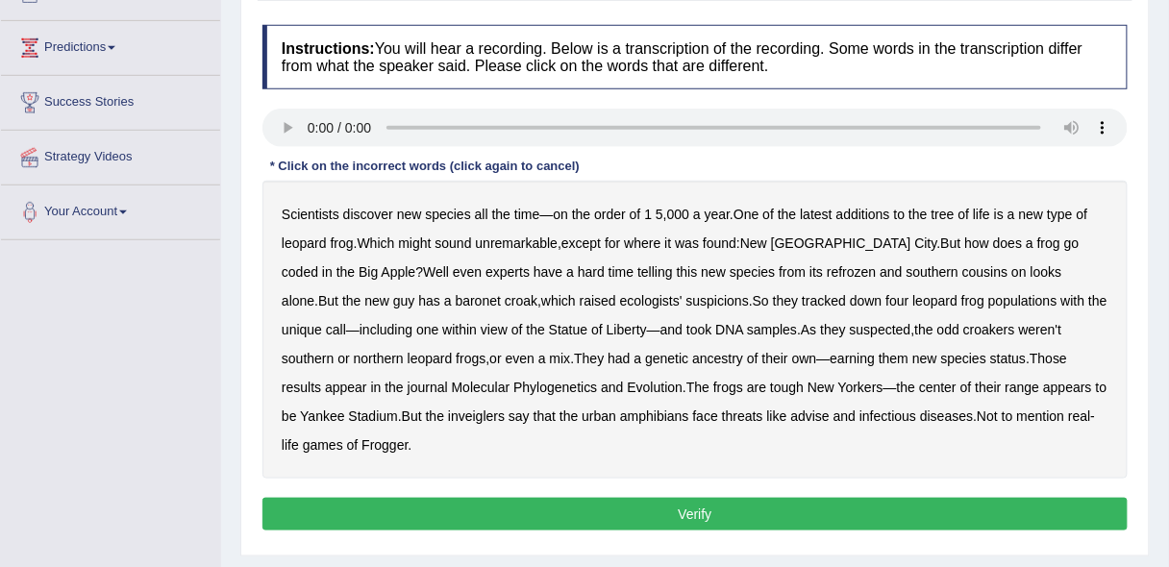
scroll to position [241, 0]
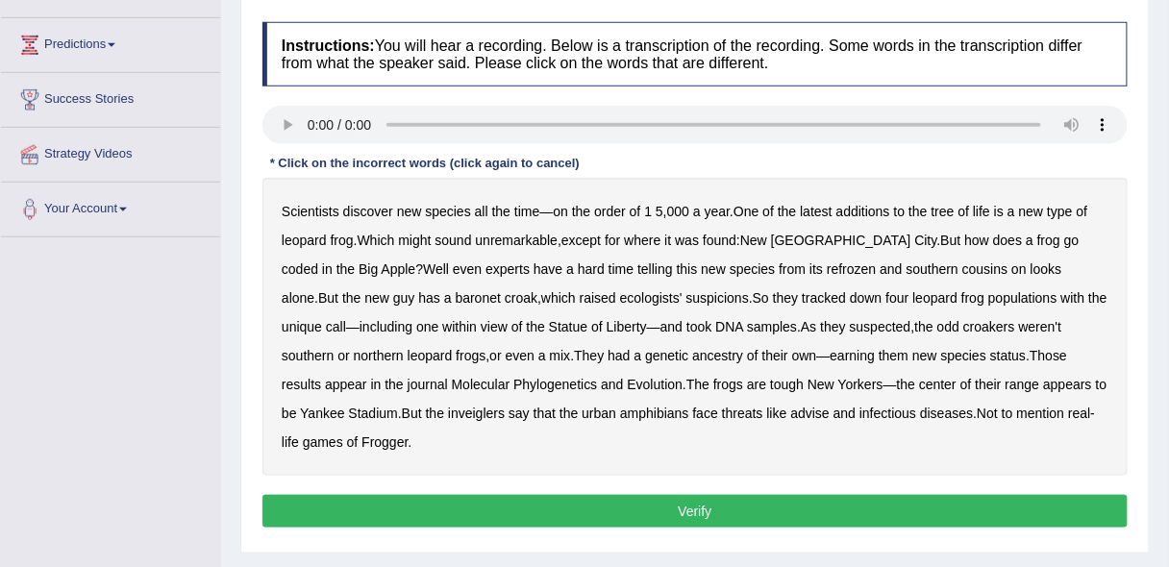
click at [1168, 326] on html "Toggle navigation Home Practice Questions Speaking Practice Read Aloud Repeat S…" at bounding box center [584, 42] width 1169 height 567
click at [318, 261] on b "coded" at bounding box center [300, 268] width 37 height 15
click at [827, 273] on b "refrozen" at bounding box center [851, 268] width 49 height 15
click at [791, 412] on b "advise" at bounding box center [810, 413] width 38 height 15
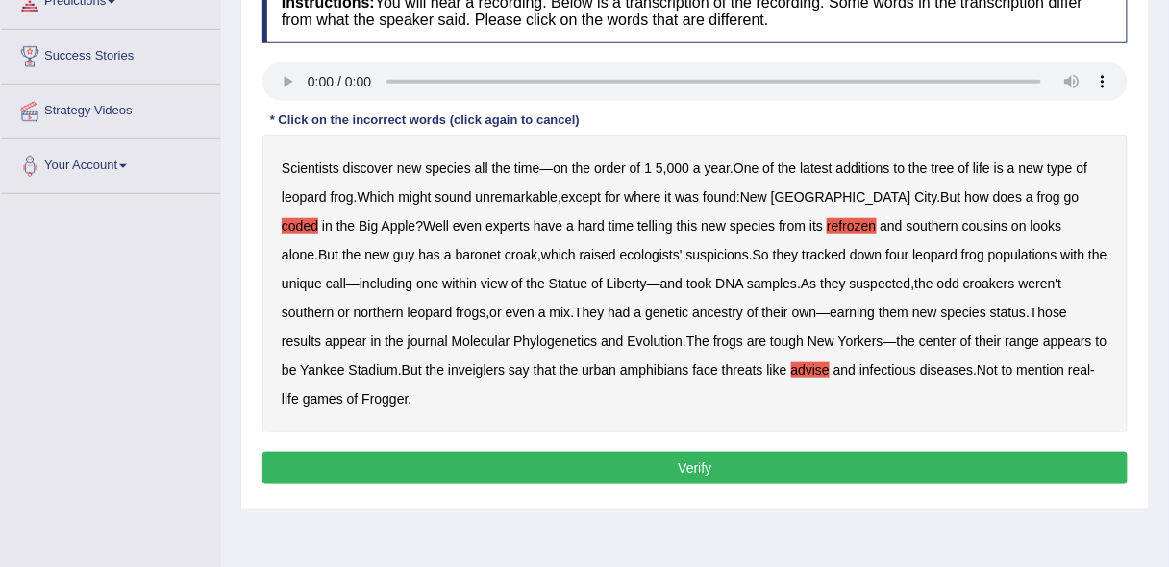
click at [837, 454] on button "Verify" at bounding box center [694, 468] width 865 height 33
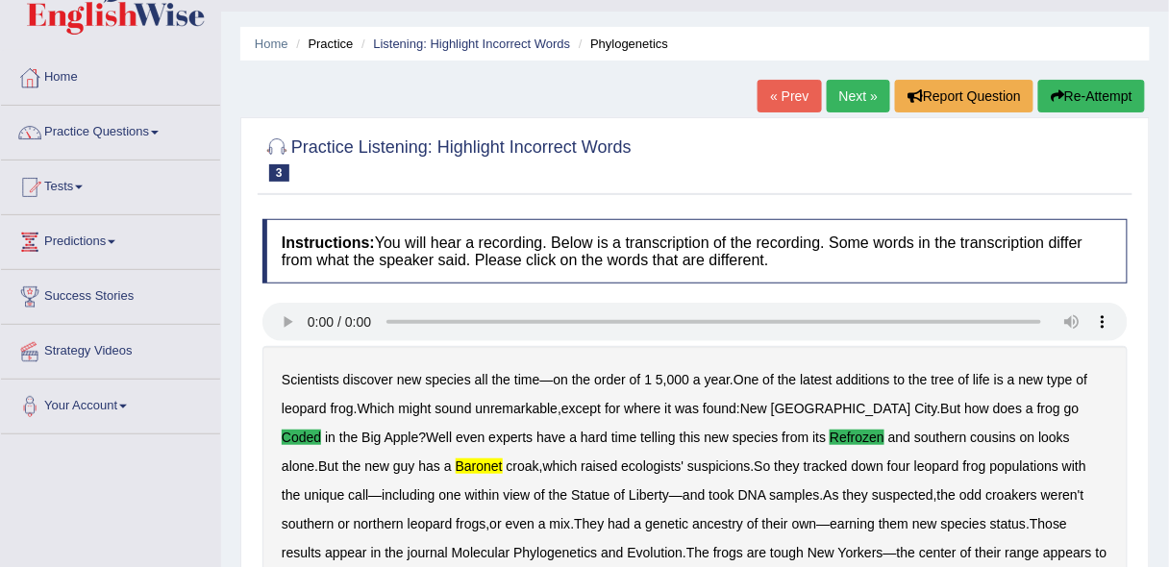
scroll to position [41, 0]
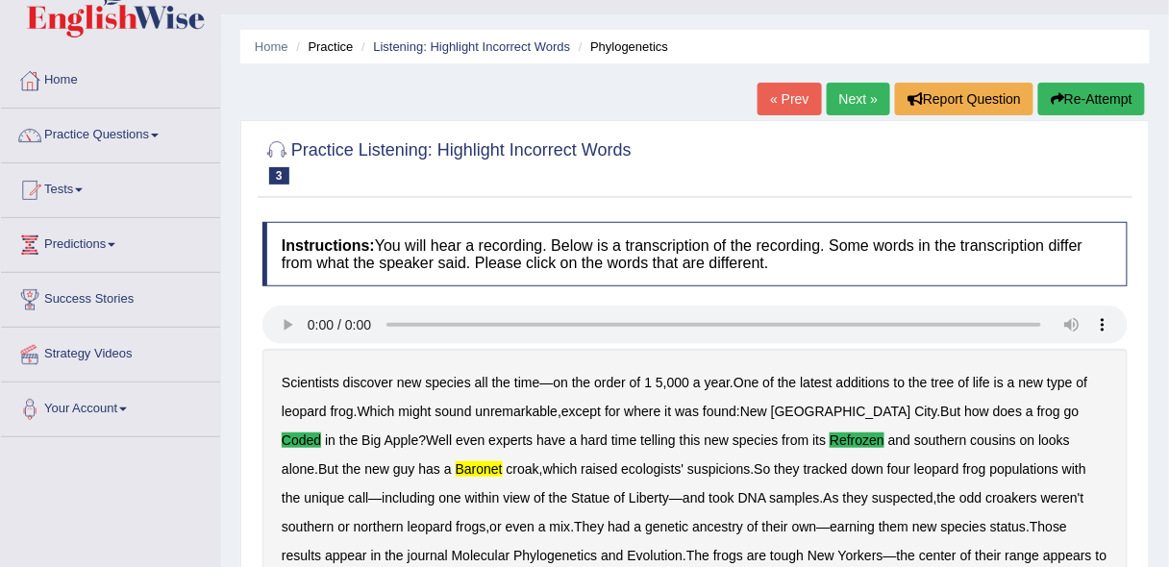
click at [90, 144] on link "Practice Questions" at bounding box center [110, 133] width 219 height 48
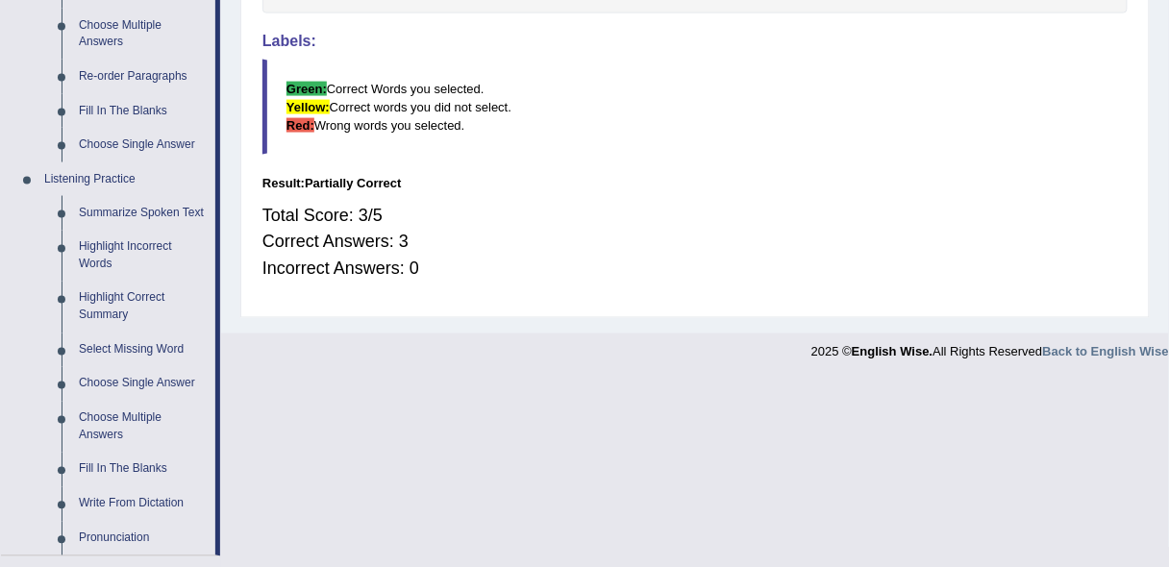
scroll to position [666, 0]
